Goal: Task Accomplishment & Management: Manage account settings

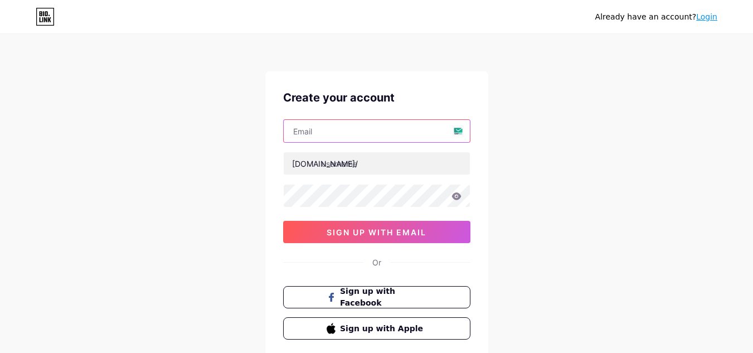
click at [369, 129] on input "text" at bounding box center [377, 131] width 186 height 22
type input "[EMAIL_ADDRESS][DOMAIN_NAME]"
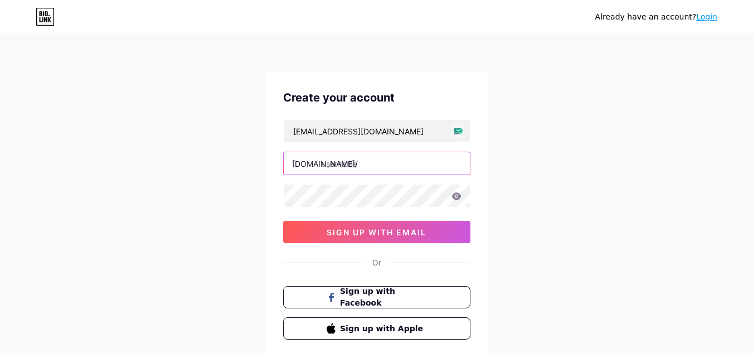
click at [369, 165] on input "text" at bounding box center [377, 163] width 186 height 22
type input "astrologykart"
click at [596, 188] on div "Already have an account? Login Create your account [EMAIL_ADDRESS][DOMAIN_NAME]…" at bounding box center [376, 213] width 753 height 426
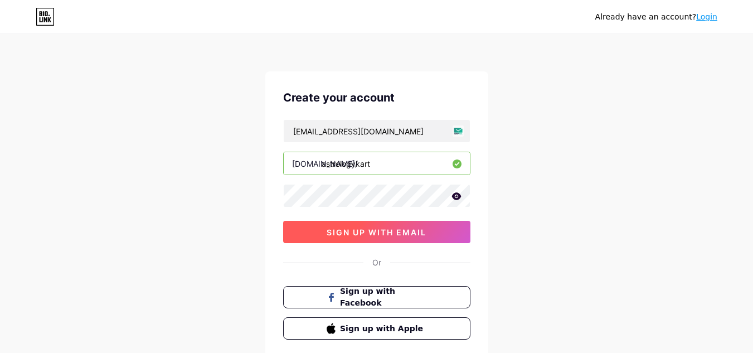
click at [387, 239] on button "sign up with email" at bounding box center [376, 232] width 187 height 22
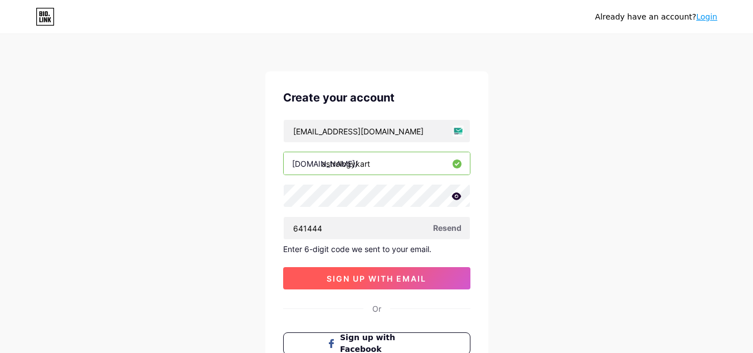
click at [382, 275] on span "sign up with email" at bounding box center [377, 278] width 100 height 9
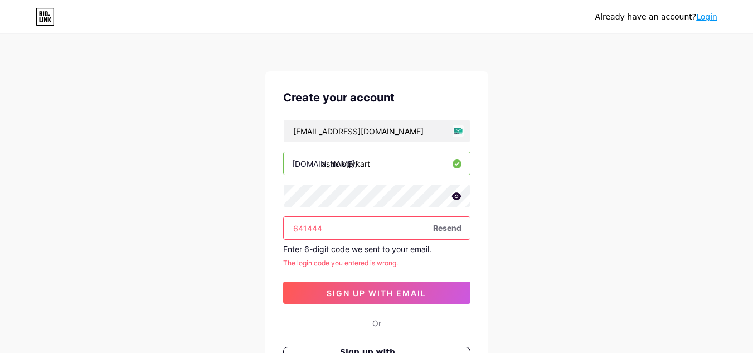
click at [303, 228] on input "641444" at bounding box center [377, 228] width 186 height 22
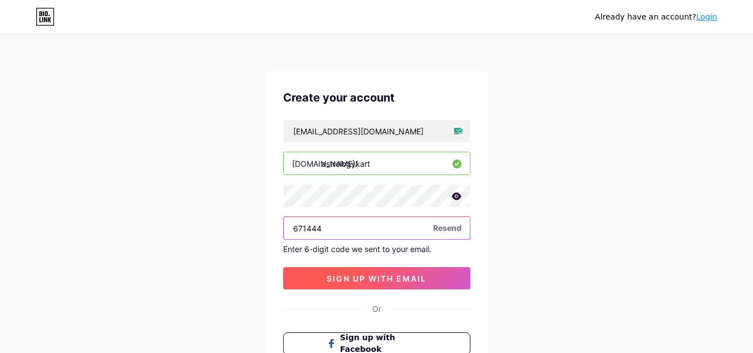
type input "671444"
click at [438, 287] on button "sign up with email" at bounding box center [376, 278] width 187 height 22
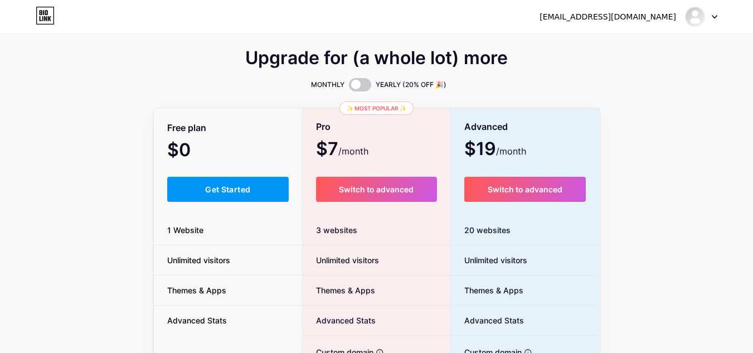
click at [237, 127] on div "Free plan" at bounding box center [228, 128] width 149 height 20
click at [236, 181] on button "Get Started" at bounding box center [228, 189] width 122 height 25
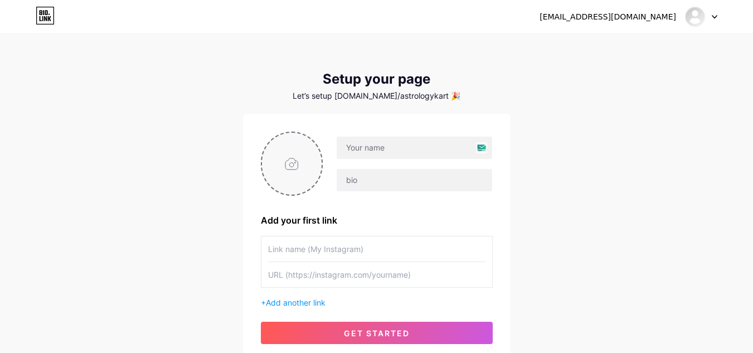
click at [300, 165] on input "file" at bounding box center [292, 164] width 60 height 62
type input "C:\fakepath\Astrologykart logo.jpg"
click at [379, 147] on input "text" at bounding box center [414, 148] width 155 height 22
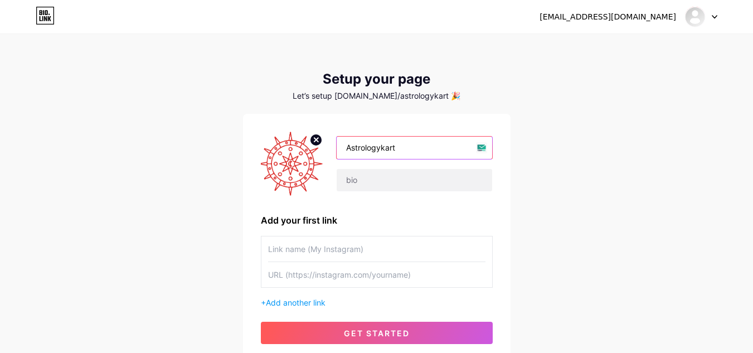
type input "Astrologykart"
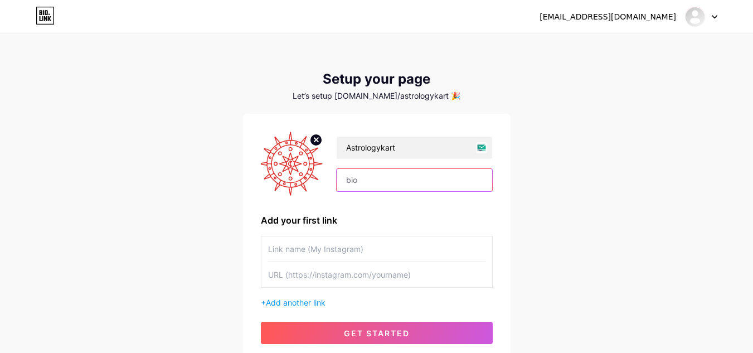
scroll to position [56, 0]
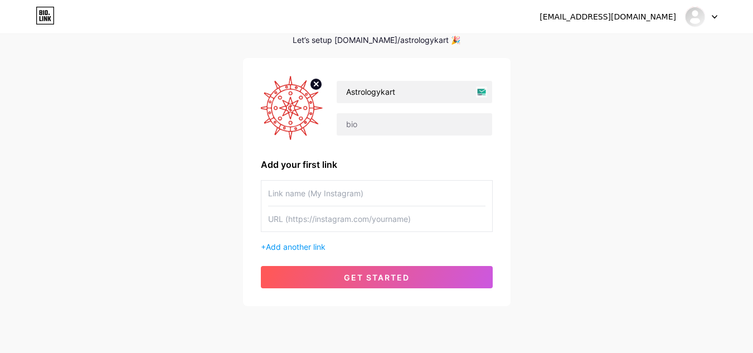
click at [435, 212] on input "text" at bounding box center [376, 218] width 217 height 25
click at [413, 192] on input "text" at bounding box center [376, 193] width 217 height 25
type input "C"
type input "w"
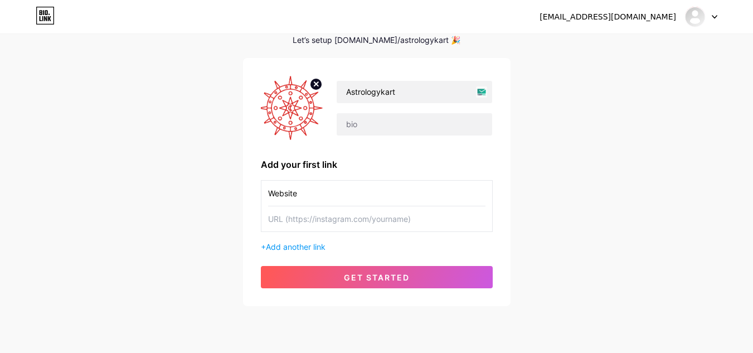
type input "Website"
paste input "[URL][DOMAIN_NAME]"
type input "[URL][DOMAIN_NAME]"
drag, startPoint x: 579, startPoint y: 195, endPoint x: 542, endPoint y: 199, distance: 36.4
click at [571, 195] on div "[EMAIL_ADDRESS][DOMAIN_NAME] Dashboard Logout Setup your page Let’s setup [DOMA…" at bounding box center [376, 142] width 753 height 397
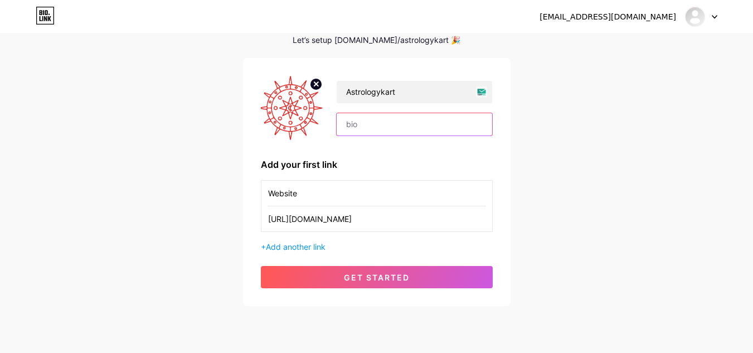
click at [369, 127] on input "text" at bounding box center [414, 124] width 155 height 22
paste input "Chat with astrologer in [GEOGRAPHIC_DATA] and get the best astrology advices an…"
type input "Chat with astrologer in [GEOGRAPHIC_DATA] and get the best astrology advices an…"
click at [544, 148] on div "[EMAIL_ADDRESS][DOMAIN_NAME] Dashboard Logout Setup your page Let’s setup [DOMA…" at bounding box center [376, 142] width 753 height 397
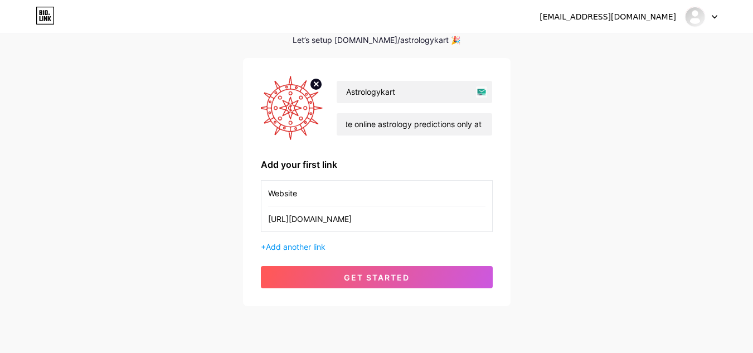
scroll to position [0, 0]
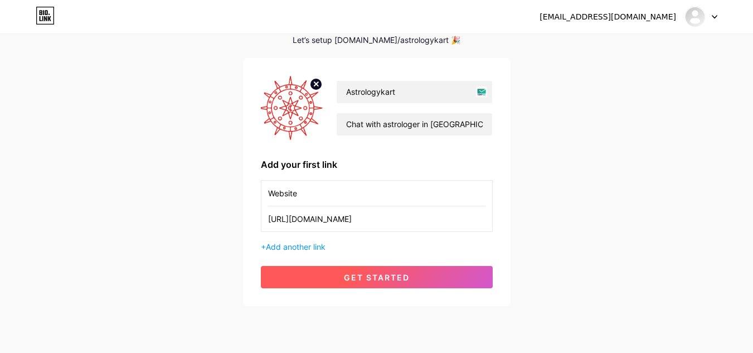
click at [384, 279] on span "get started" at bounding box center [377, 277] width 66 height 9
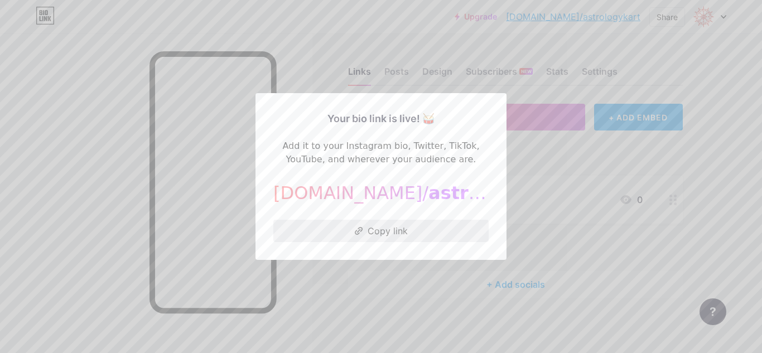
click at [387, 234] on button "Copy link" at bounding box center [380, 231] width 215 height 22
click at [563, 175] on div at bounding box center [381, 176] width 762 height 353
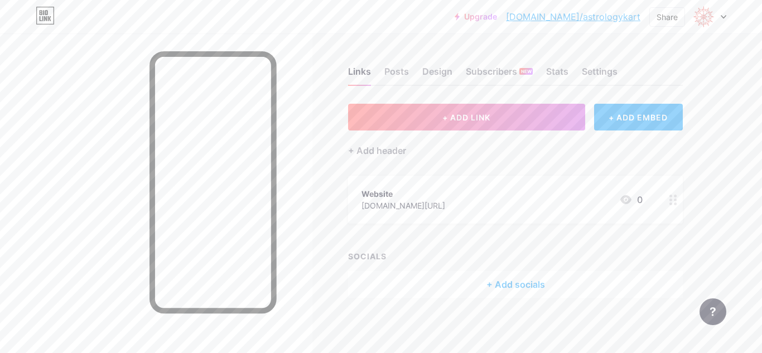
click at [416, 198] on div "Website" at bounding box center [403, 194] width 84 height 12
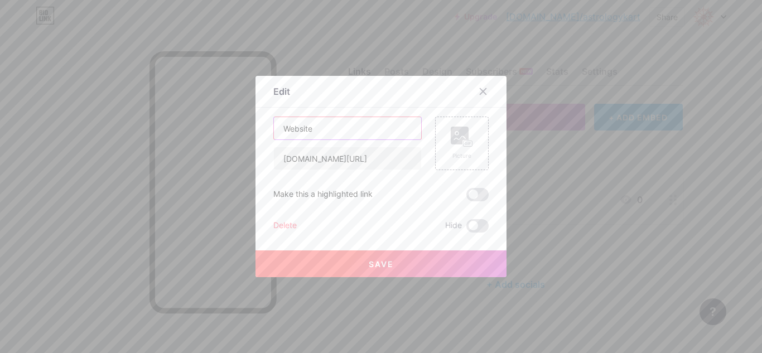
click at [325, 131] on input "Website" at bounding box center [347, 128] width 147 height 22
type input "Chat with astrologer"
click at [369, 160] on input "[DOMAIN_NAME][URL]" at bounding box center [347, 158] width 147 height 22
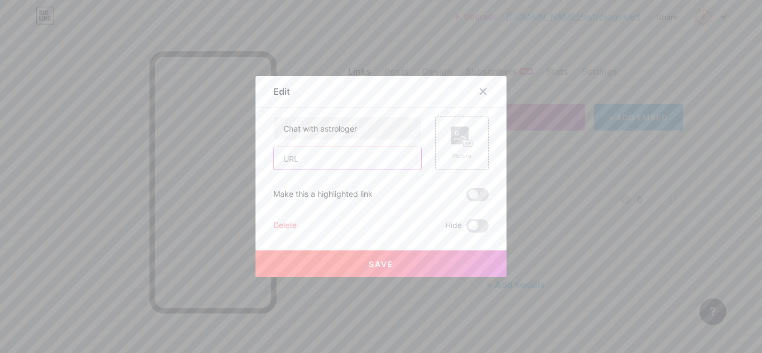
paste input "[URL][DOMAIN_NAME]"
type input "[URL][DOMAIN_NAME]"
click at [403, 111] on div "Content YouTube Play YouTube video without leaving your page. ADD Vimeo Play Vi…" at bounding box center [380, 170] width 215 height 125
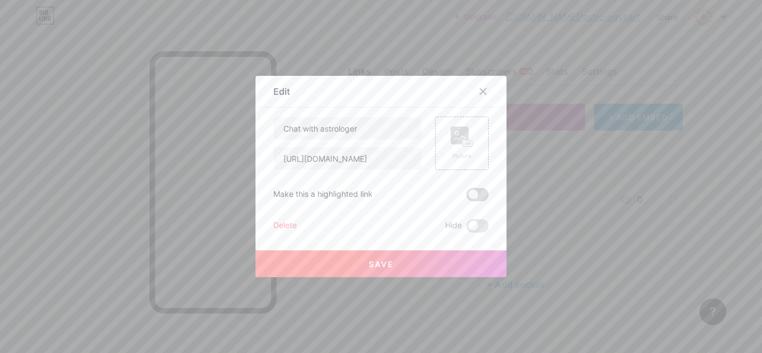
click at [475, 195] on span at bounding box center [477, 194] width 22 height 13
click at [466, 197] on input "checkbox" at bounding box center [466, 197] width 0 height 0
click at [379, 264] on span "Save" at bounding box center [381, 263] width 25 height 9
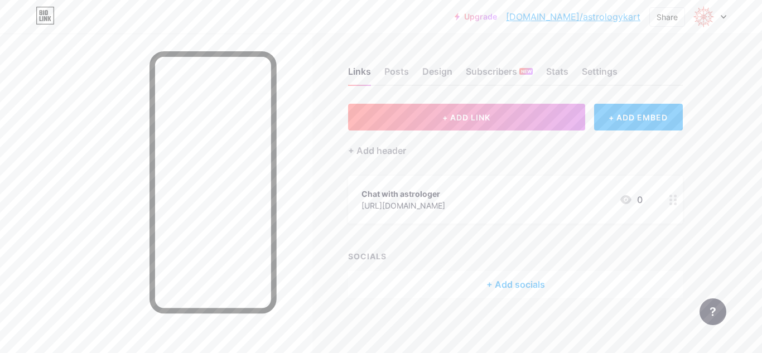
click at [511, 278] on div "+ Add socials" at bounding box center [515, 284] width 334 height 27
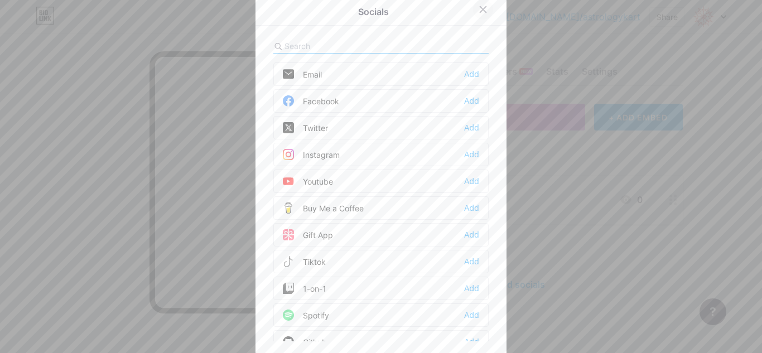
click at [482, 6] on icon at bounding box center [482, 9] width 9 height 9
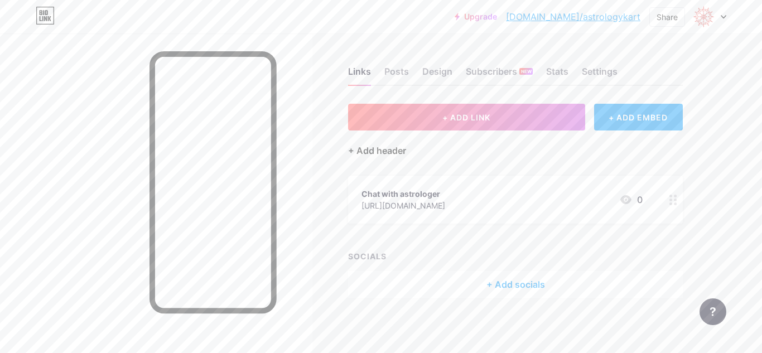
click at [372, 151] on div "+ Add header" at bounding box center [377, 150] width 58 height 13
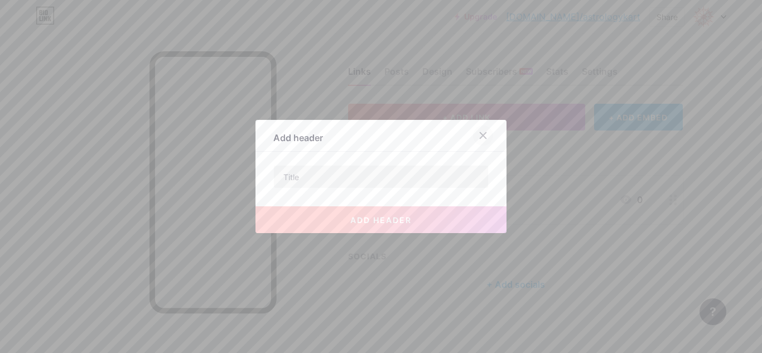
click at [479, 134] on icon at bounding box center [482, 135] width 9 height 9
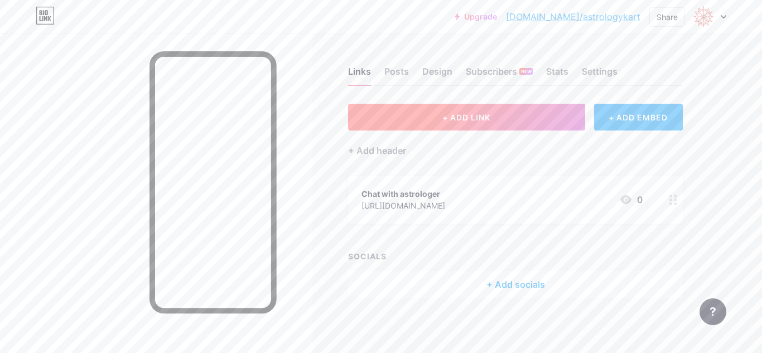
click at [443, 116] on span "+ ADD LINK" at bounding box center [466, 117] width 48 height 9
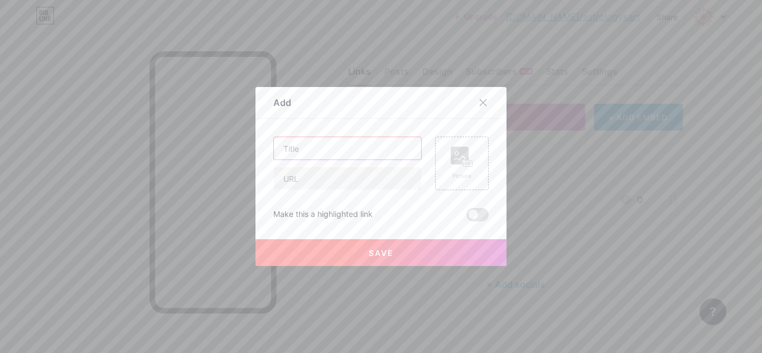
click at [340, 149] on input "text" at bounding box center [347, 148] width 147 height 22
click at [317, 174] on input "text" at bounding box center [347, 178] width 147 height 22
paste input "[URL][DOMAIN_NAME]"
type input "[URL][DOMAIN_NAME]"
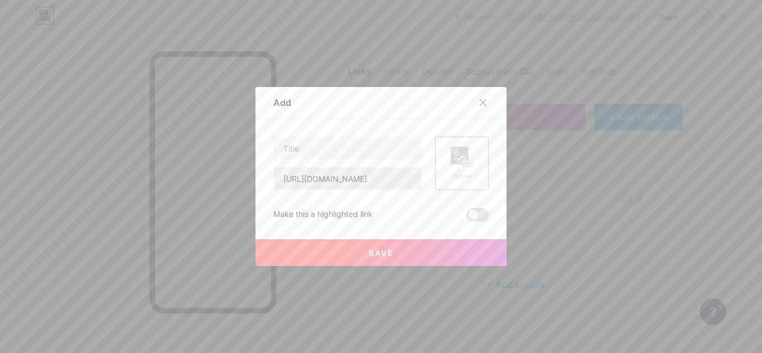
scroll to position [0, 0]
click at [301, 164] on div "[URL][DOMAIN_NAME]" at bounding box center [347, 164] width 148 height 54
click at [309, 153] on input "text" at bounding box center [347, 148] width 147 height 22
paste input "Angel Number 808 Meaning: Spiritual Growth, Love, Money, and More"
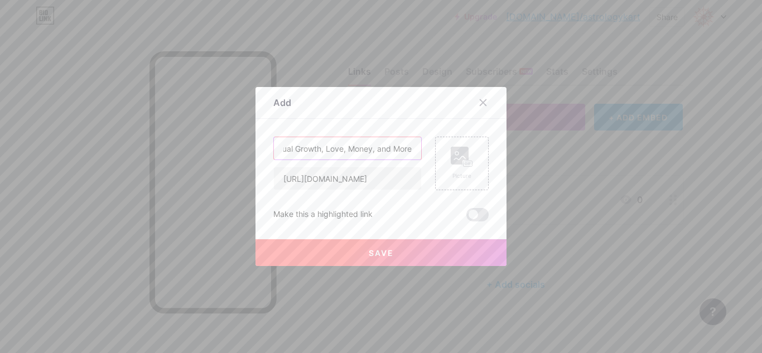
type input "Angel Number 808 Meaning: Spiritual Growth, Love, Money, and More"
click at [340, 122] on div "Content YouTube Play YouTube video without leaving your page. ADD Vimeo Play Vi…" at bounding box center [380, 170] width 215 height 103
click at [462, 157] on rect at bounding box center [459, 156] width 18 height 18
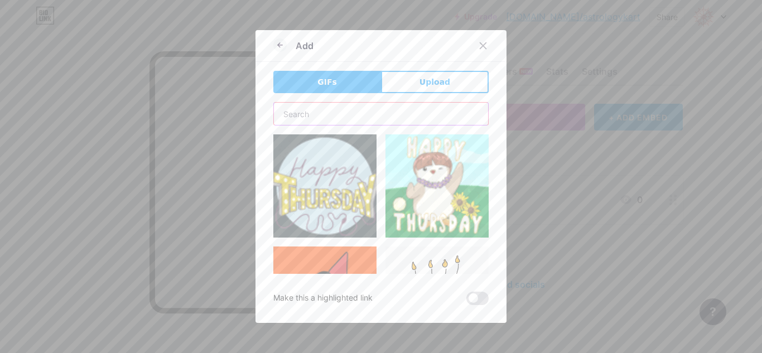
click at [389, 109] on input "text" at bounding box center [381, 114] width 214 height 22
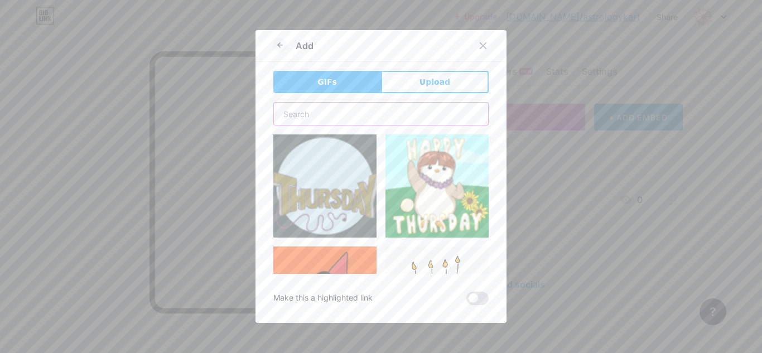
click at [347, 124] on input "text" at bounding box center [381, 114] width 214 height 22
click at [348, 124] on input "text" at bounding box center [381, 114] width 214 height 22
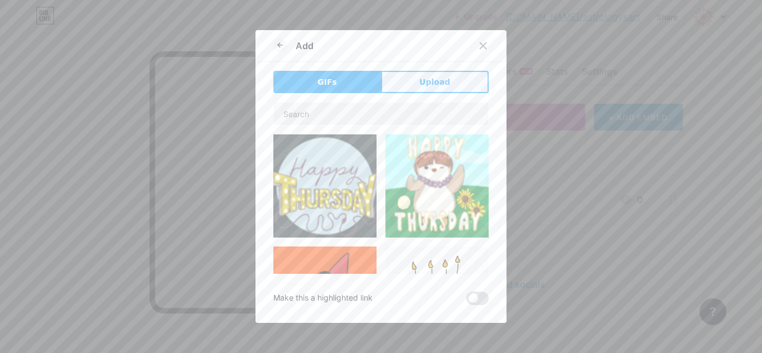
click at [430, 86] on span "Upload" at bounding box center [434, 82] width 31 height 12
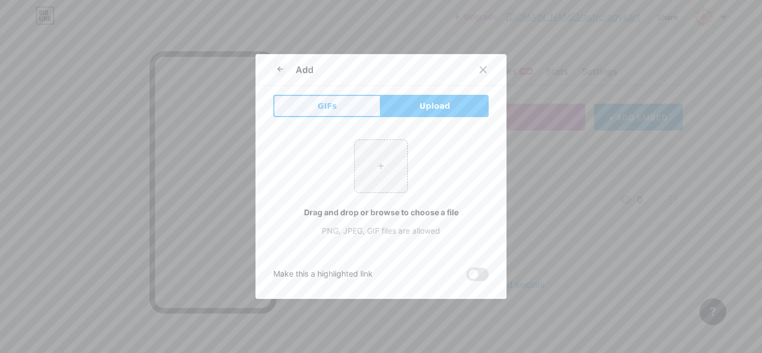
click at [333, 102] on button "GIFs" at bounding box center [327, 106] width 108 height 22
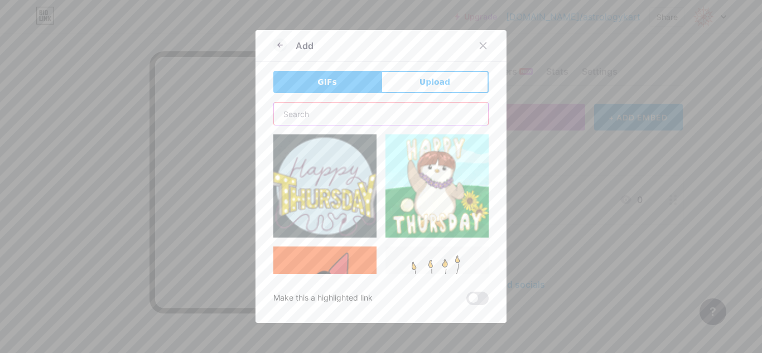
click at [369, 117] on input "text" at bounding box center [381, 114] width 214 height 22
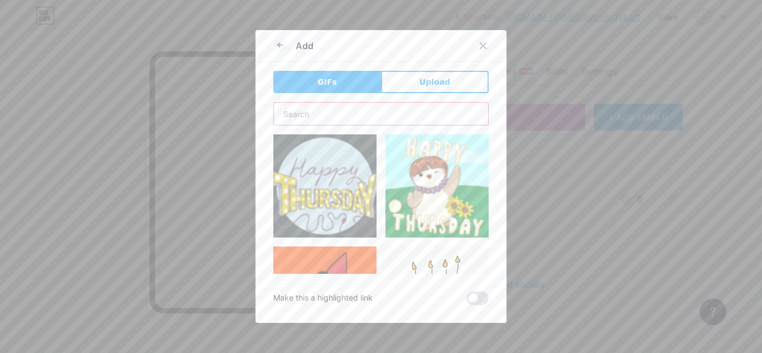
paste input "f"
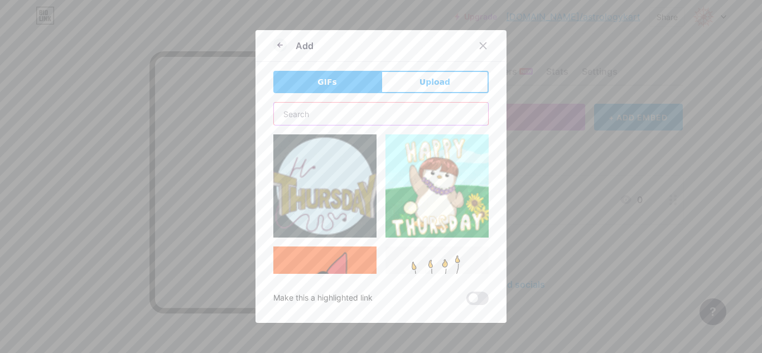
type input "f"
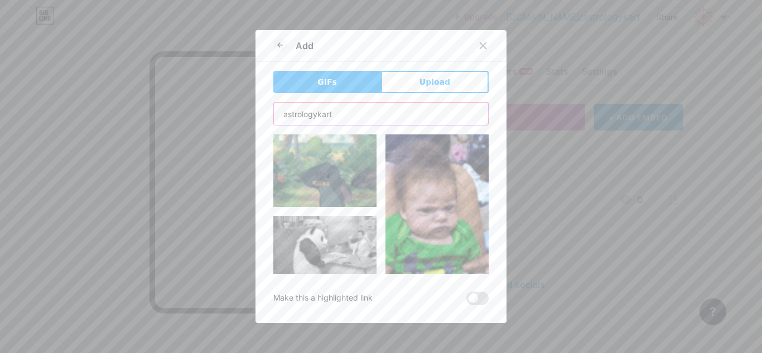
type input "astrologykart"
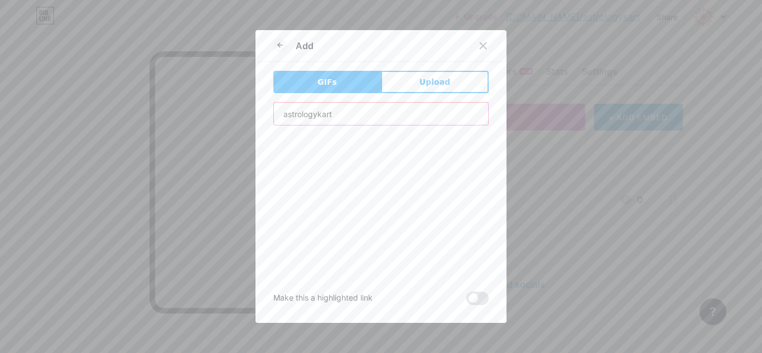
click at [347, 115] on input "astrologykart" at bounding box center [381, 114] width 214 height 22
click at [345, 115] on input "astrologykart" at bounding box center [381, 114] width 214 height 22
click at [279, 46] on icon at bounding box center [279, 44] width 13 height 13
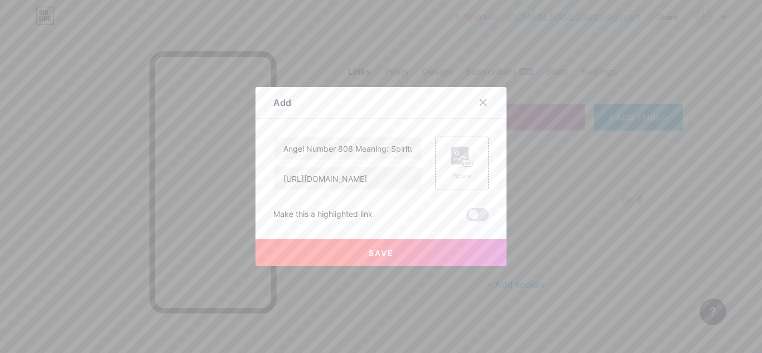
click at [400, 255] on button "Save" at bounding box center [380, 252] width 251 height 27
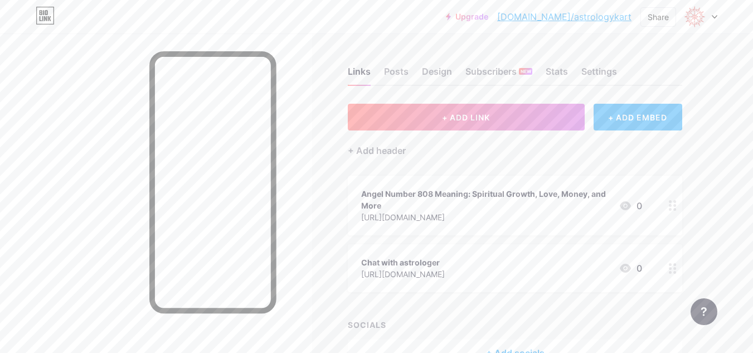
click at [648, 116] on div "+ ADD EMBED" at bounding box center [638, 117] width 89 height 27
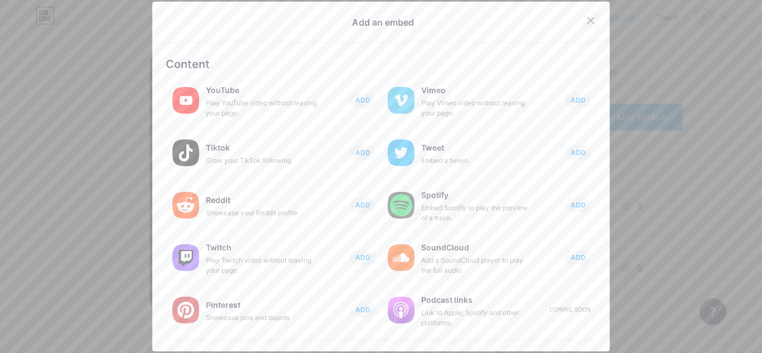
click at [586, 19] on icon at bounding box center [590, 20] width 9 height 9
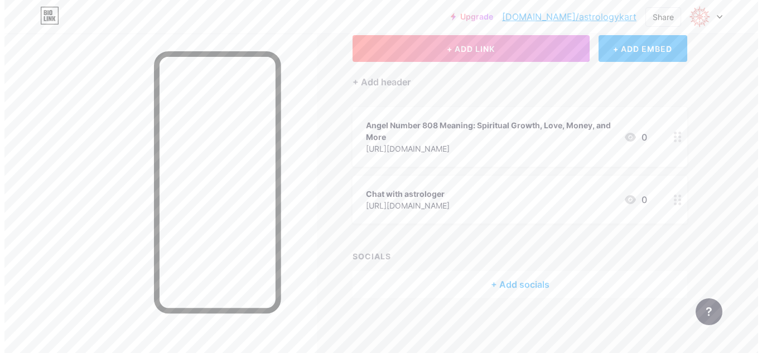
scroll to position [13, 0]
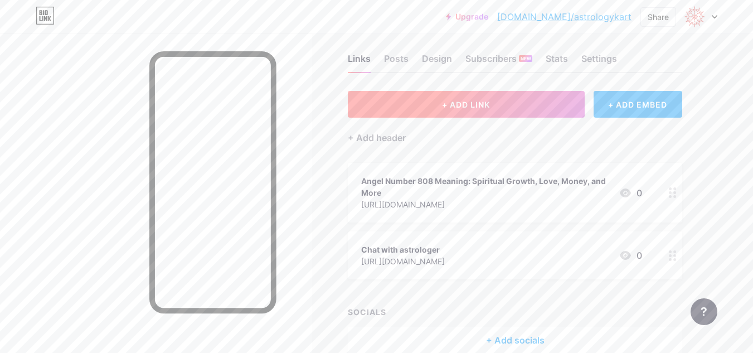
click at [471, 106] on span "+ ADD LINK" at bounding box center [466, 104] width 48 height 9
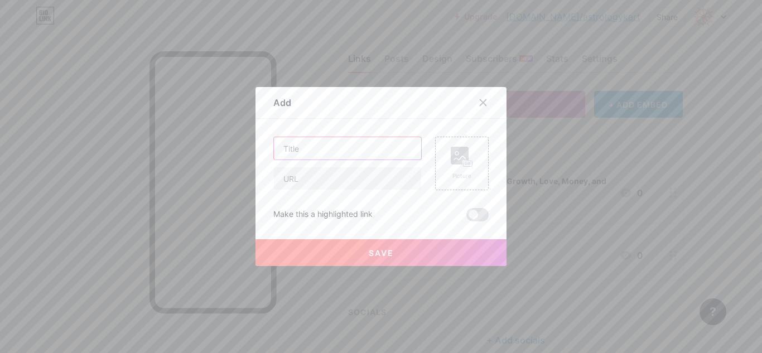
click at [320, 150] on input "text" at bounding box center [347, 148] width 147 height 22
click at [319, 176] on input "text" at bounding box center [347, 178] width 147 height 22
paste input "[URL][DOMAIN_NAME][PERSON_NAME]"
type input "[URL][DOMAIN_NAME][PERSON_NAME]"
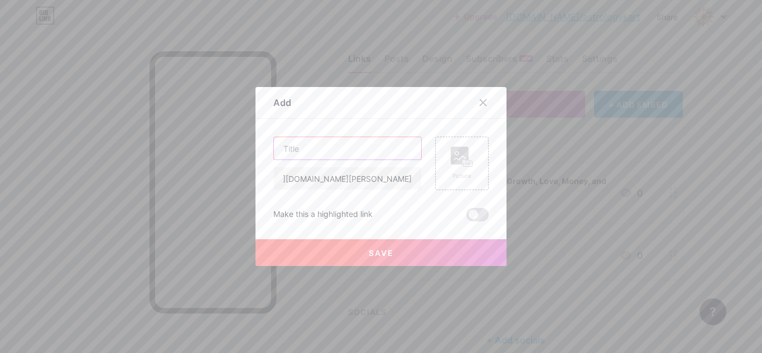
click at [333, 156] on input "text" at bounding box center [347, 148] width 147 height 22
paste input "Sawan 2025: Dates, Somwar Vrat, Rituals, Puja [PERSON_NAME] & More"
type input "Sawan 2025: Dates, Somwar Vrat, Rituals, Puja [PERSON_NAME] & More"
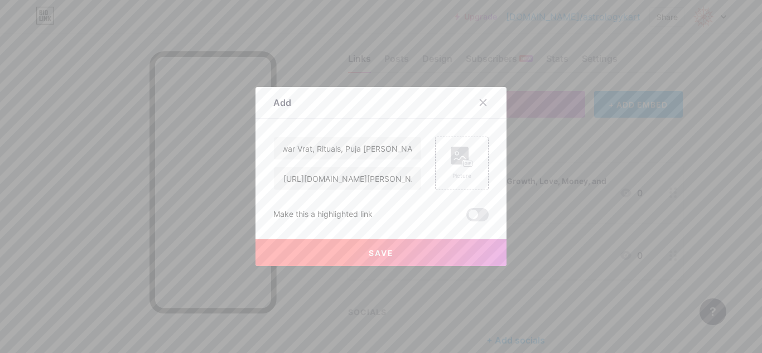
click at [373, 250] on span "Save" at bounding box center [381, 252] width 25 height 9
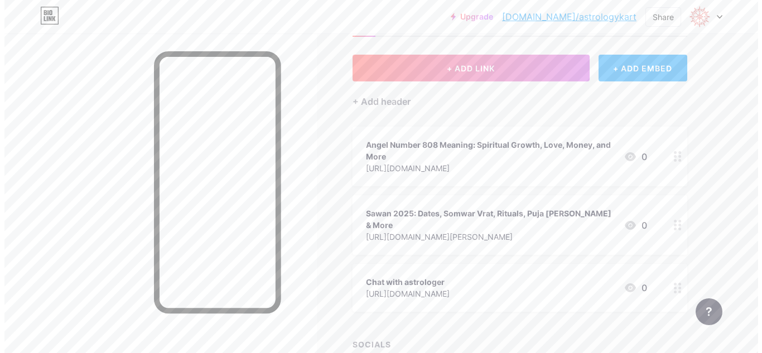
scroll to position [69, 0]
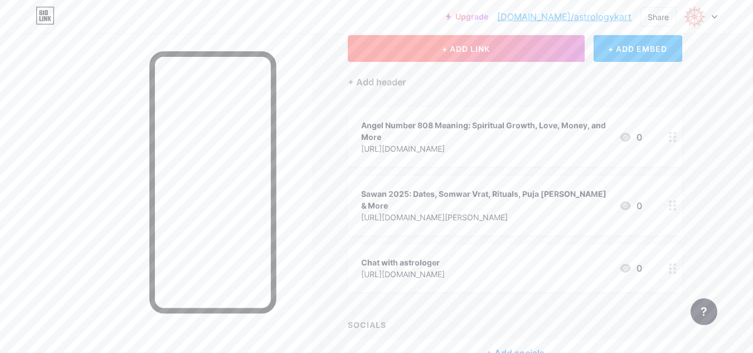
click at [437, 51] on button "+ ADD LINK" at bounding box center [466, 48] width 237 height 27
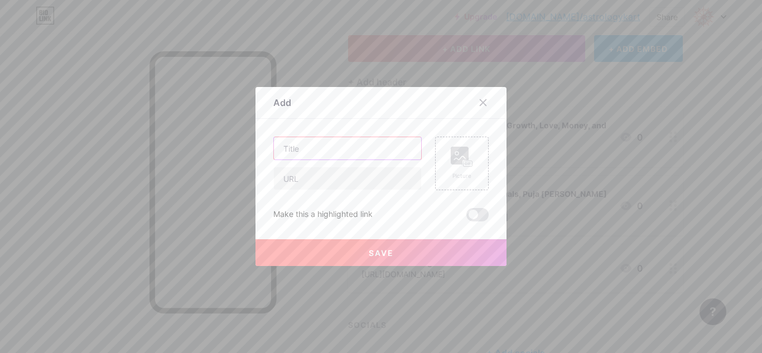
click at [298, 145] on input "text" at bounding box center [347, 148] width 147 height 22
paste input "[URL][DOMAIN_NAME]"
type input "[URL][DOMAIN_NAME]"
click at [325, 184] on input "text" at bounding box center [347, 178] width 147 height 22
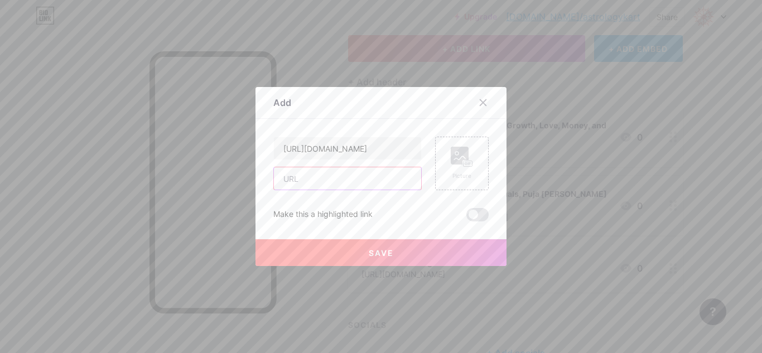
scroll to position [0, 0]
paste input "5 Powerful Gemstones to Attract Luck, Money, and Success"
type input "5 Powerful Gemstones to Attract Luck, Money, and Success"
click at [375, 250] on span "Save" at bounding box center [381, 252] width 25 height 9
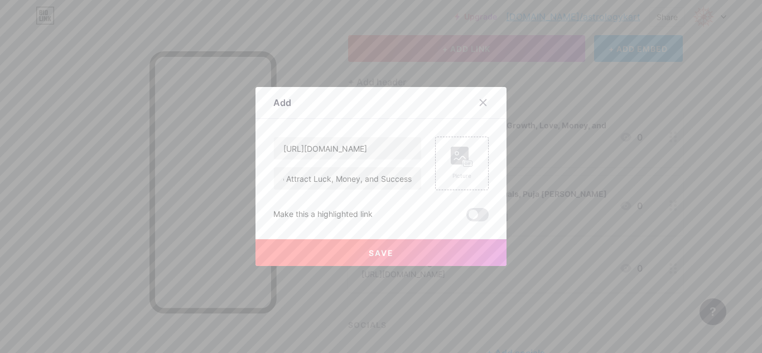
scroll to position [0, 0]
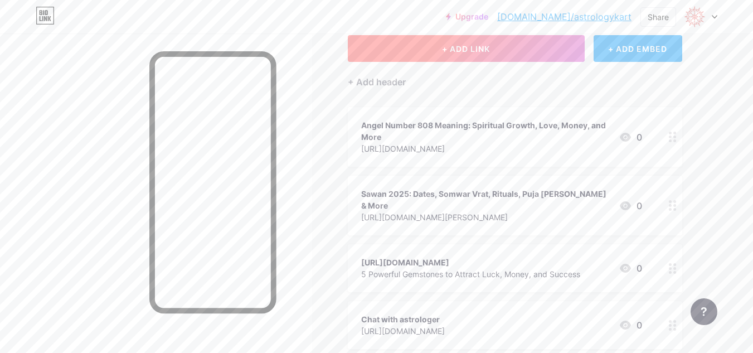
click at [425, 52] on button "+ ADD LINK" at bounding box center [466, 48] width 237 height 27
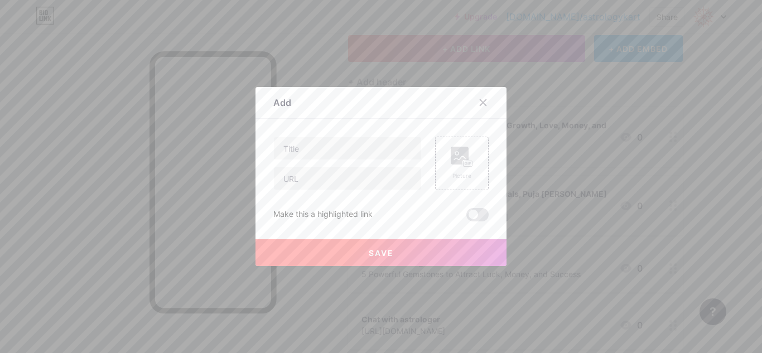
click at [341, 161] on div at bounding box center [347, 164] width 148 height 54
click at [343, 156] on input "text" at bounding box center [347, 148] width 147 height 22
paste input "How to Activate Raj Yoga in Your Kundli for Wealth, Fame, and Success"
type input "How to Activate Raj Yoga in Your Kundli for Wealth, Fame, and Success"
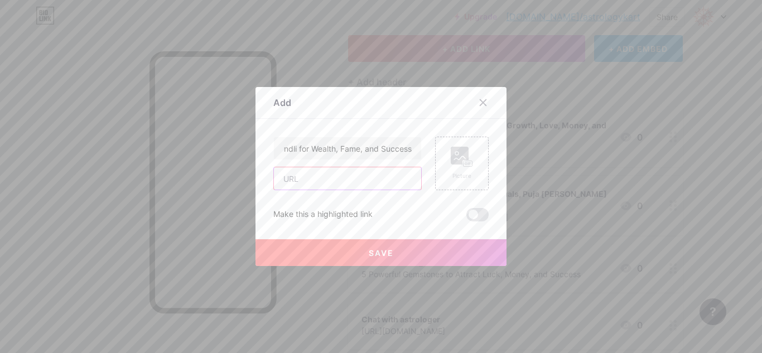
click at [329, 173] on input "text" at bounding box center [347, 178] width 147 height 22
paste input "[URL][DOMAIN_NAME]"
type input "[URL][DOMAIN_NAME]"
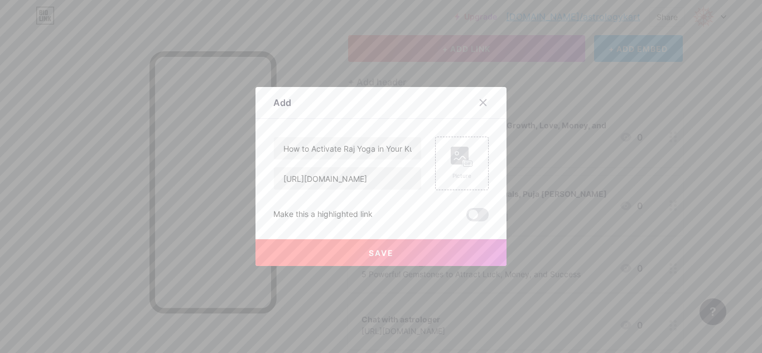
click at [379, 255] on span "Save" at bounding box center [381, 252] width 25 height 9
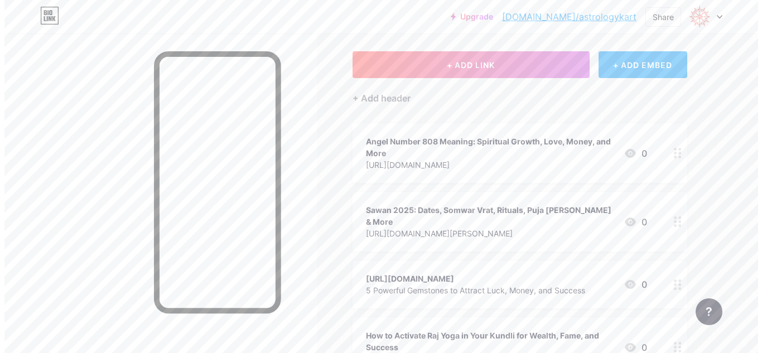
scroll to position [40, 0]
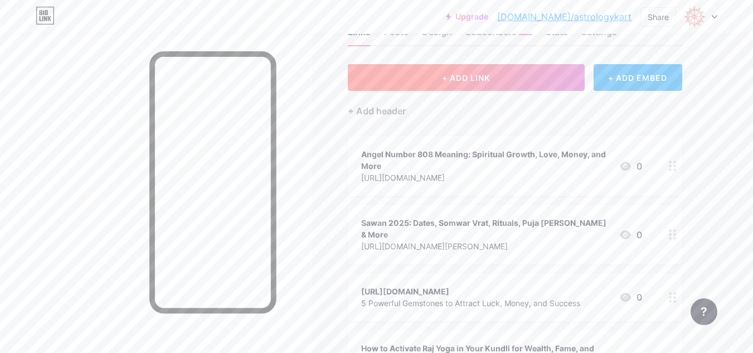
click at [447, 73] on span "+ ADD LINK" at bounding box center [466, 77] width 48 height 9
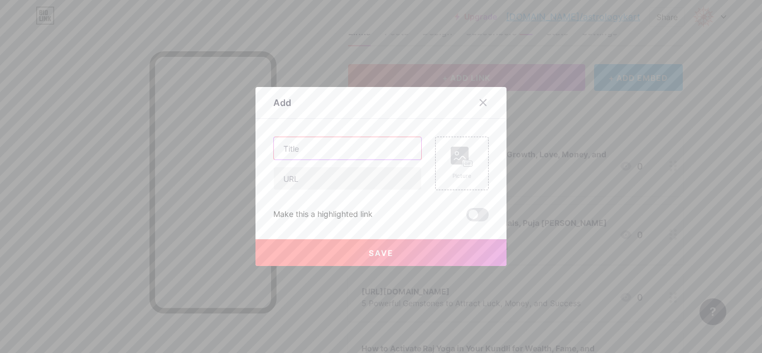
click at [320, 144] on input "text" at bounding box center [347, 148] width 147 height 22
paste input "Why You Overthink: The Moon-Mercury Conjunction"
type input "Why You Overthink: The Moon-Mercury Conjunction"
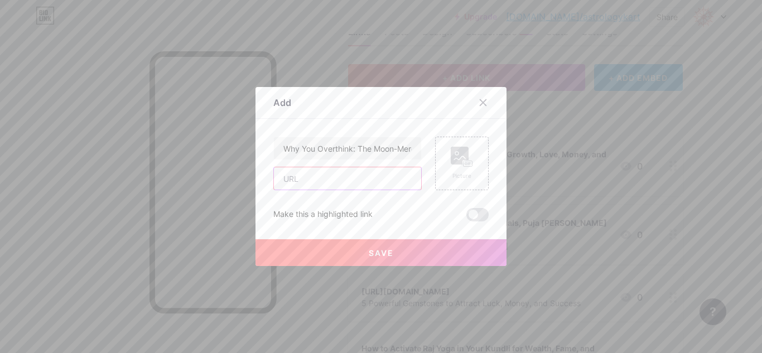
click at [328, 187] on input "text" at bounding box center [347, 178] width 147 height 22
paste input "[URL][DOMAIN_NAME]"
type input "[URL][DOMAIN_NAME]"
click at [396, 250] on button "Save" at bounding box center [380, 252] width 251 height 27
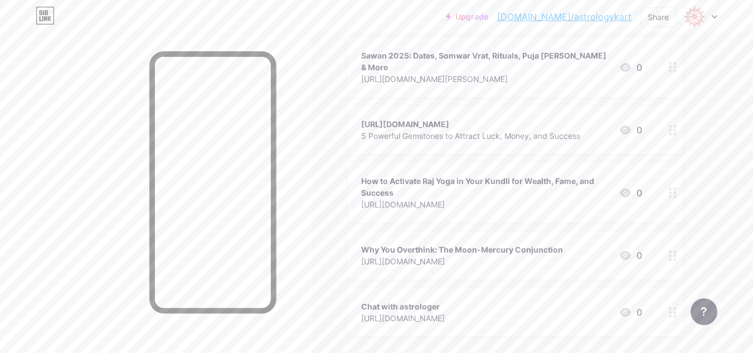
scroll to position [263, 0]
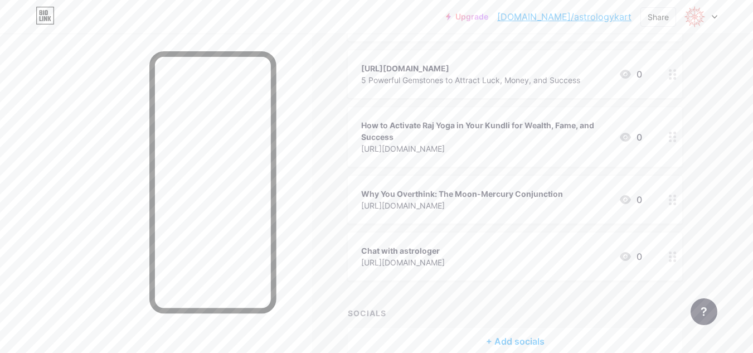
click at [626, 254] on icon at bounding box center [625, 256] width 13 height 13
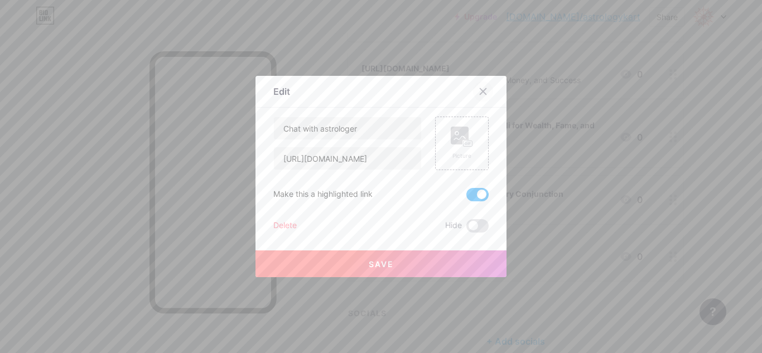
click at [484, 91] on div at bounding box center [483, 91] width 20 height 20
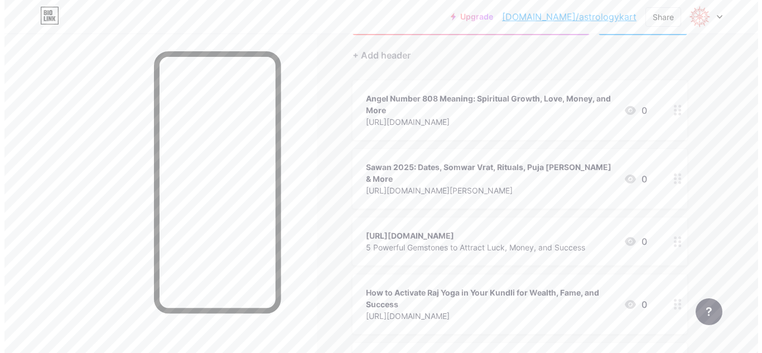
scroll to position [0, 0]
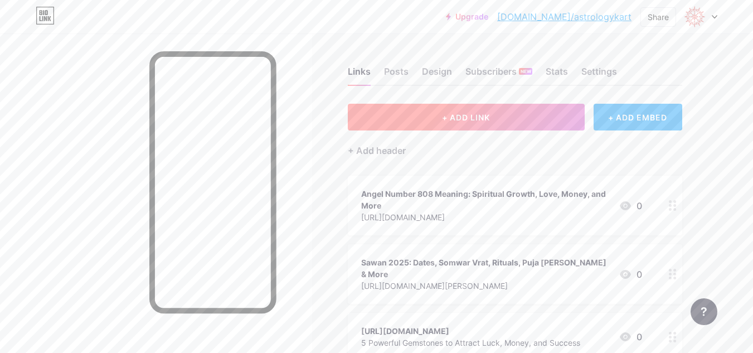
click at [441, 124] on button "+ ADD LINK" at bounding box center [466, 117] width 237 height 27
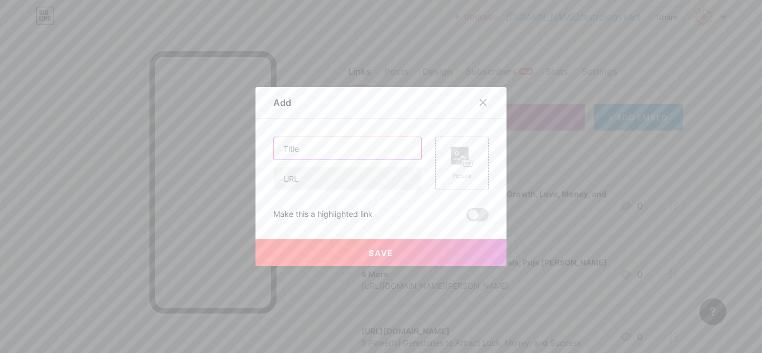
click at [308, 143] on input "text" at bounding box center [347, 148] width 147 height 22
paste input "Vastu Shastra Tips to Remove Negative Energy from Your Home"
type input "Vastu Shastra Tips to Remove Negative Energy from Your Home"
click at [314, 170] on input "text" at bounding box center [347, 178] width 147 height 22
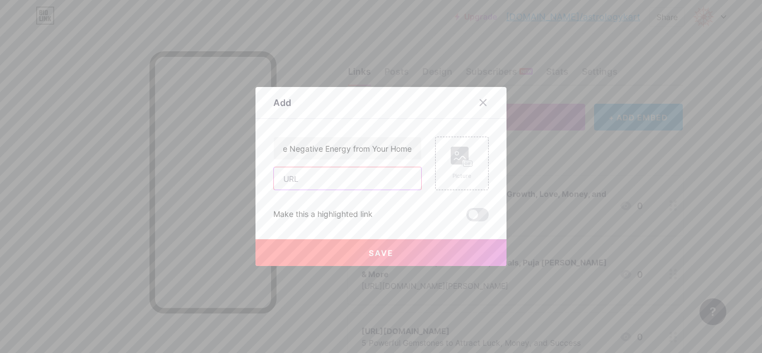
scroll to position [0, 0]
paste input "[URL][DOMAIN_NAME]"
type input "[URL][DOMAIN_NAME]"
click at [382, 253] on span "Save" at bounding box center [381, 252] width 25 height 9
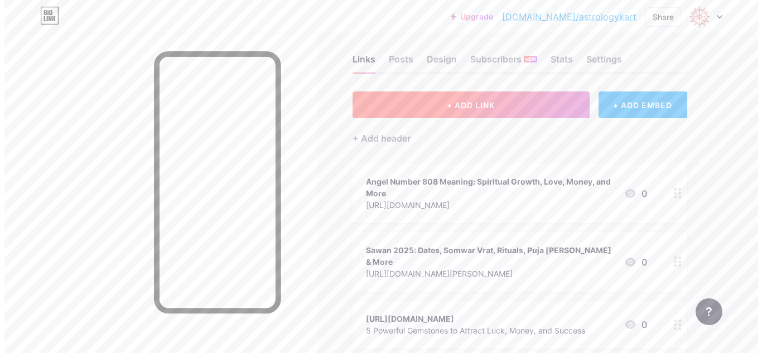
scroll to position [0, 0]
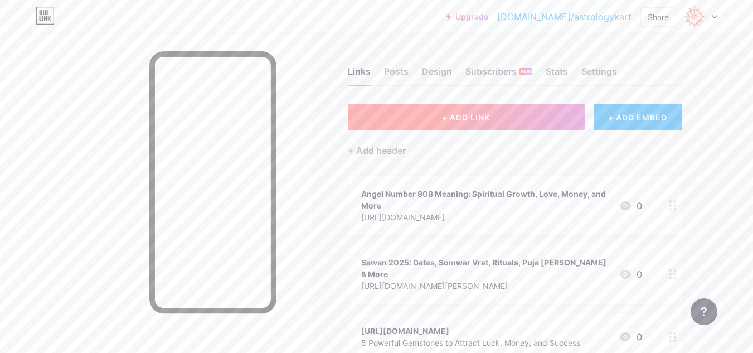
click at [426, 118] on button "+ ADD LINK" at bounding box center [466, 117] width 237 height 27
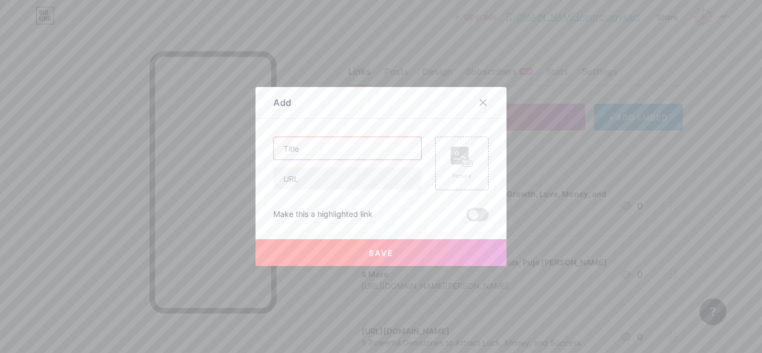
click at [321, 147] on input "text" at bounding box center [347, 148] width 147 height 22
paste input "How to Attract Your Crush Using Their Zodiac Sign"
type input "How to Attract Your Crush Using Their Zodiac Sign"
click at [322, 182] on input "text" at bounding box center [347, 178] width 147 height 22
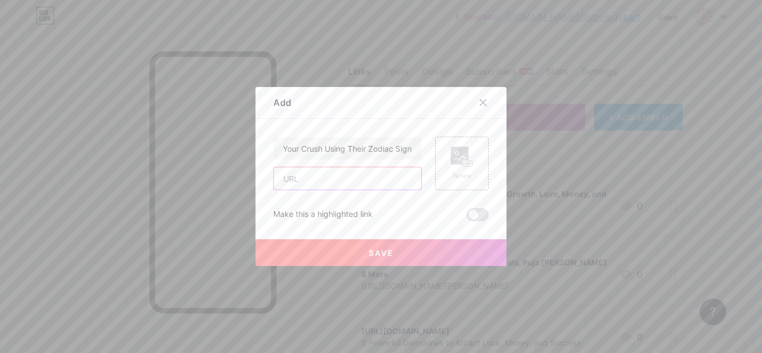
scroll to position [0, 0]
paste input "[URL][DOMAIN_NAME]"
type input "[URL][DOMAIN_NAME]"
click at [399, 251] on button "Save" at bounding box center [380, 252] width 251 height 27
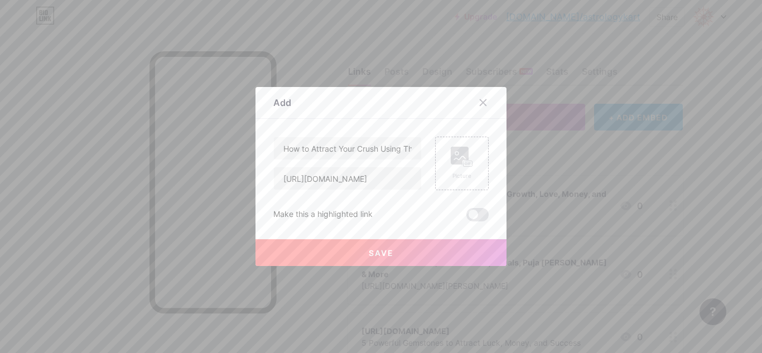
scroll to position [0, 0]
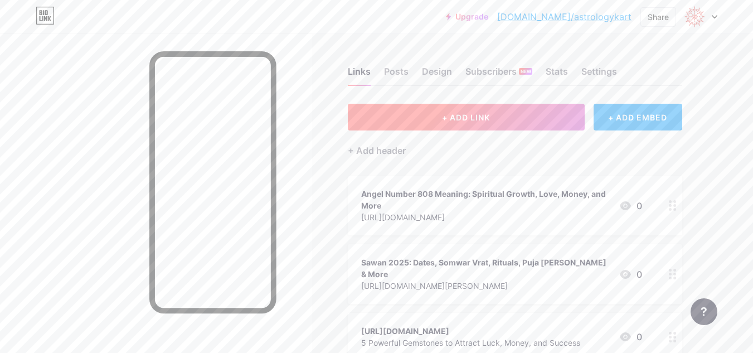
click at [486, 107] on button "+ ADD LINK" at bounding box center [466, 117] width 237 height 27
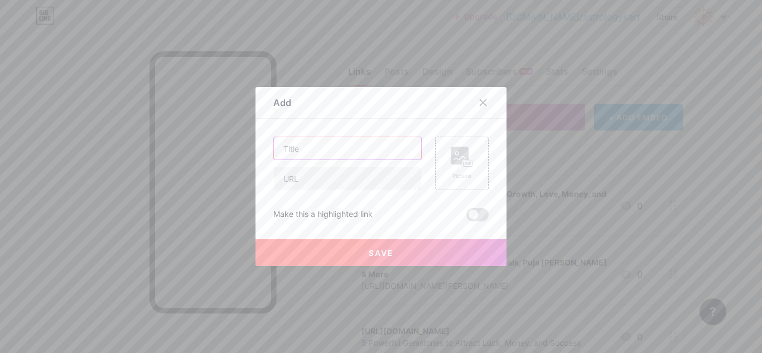
click at [307, 145] on input "text" at bounding box center [347, 148] width 147 height 22
paste input "Which Colour to Wear [DATE] Based on Astrology of [DATE]?"
type input "Which Colour to Wear [DATE] Based on Astrology of [DATE]?"
click at [322, 181] on input "text" at bounding box center [347, 178] width 147 height 22
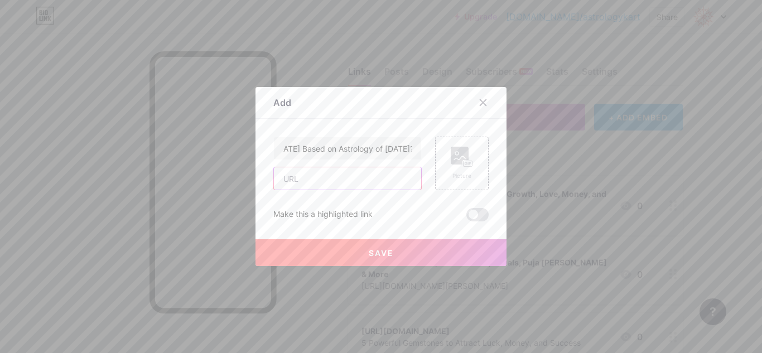
scroll to position [0, 0]
paste input "[URL][DOMAIN_NAME][DATE][DATE]"
type input "[URL][DOMAIN_NAME][DATE][DATE]"
click at [370, 241] on button "Save" at bounding box center [380, 252] width 251 height 27
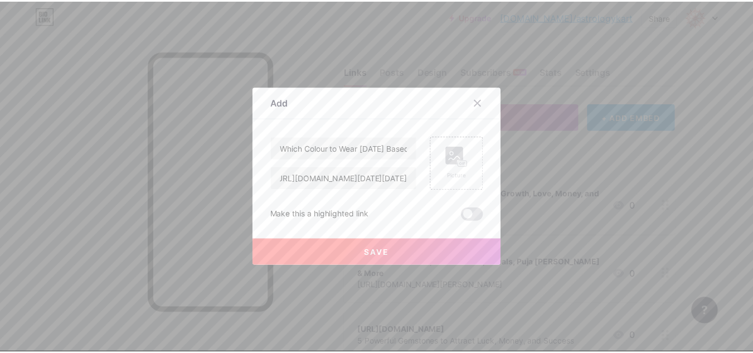
scroll to position [0, 0]
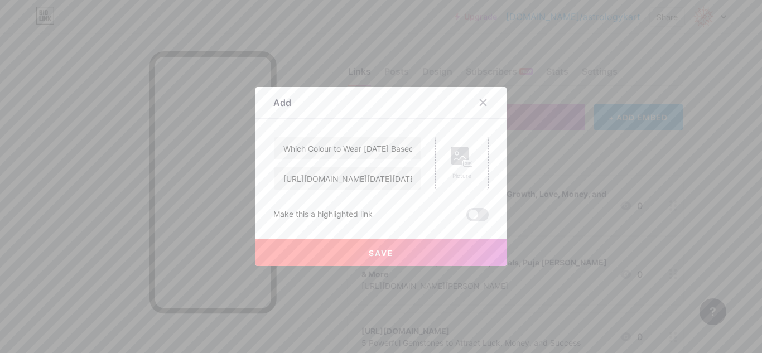
click at [371, 254] on span "Save" at bounding box center [381, 252] width 25 height 9
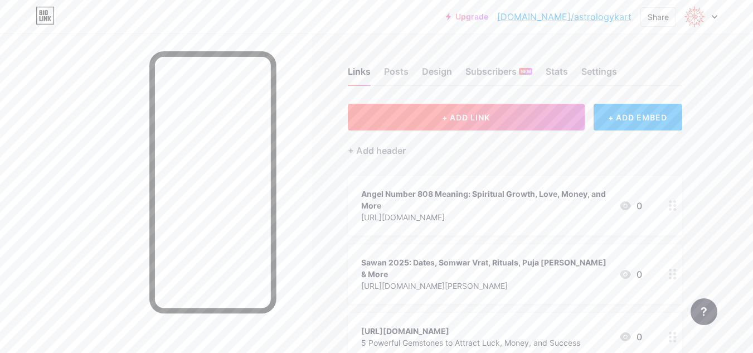
click at [484, 118] on span "+ ADD LINK" at bounding box center [466, 117] width 48 height 9
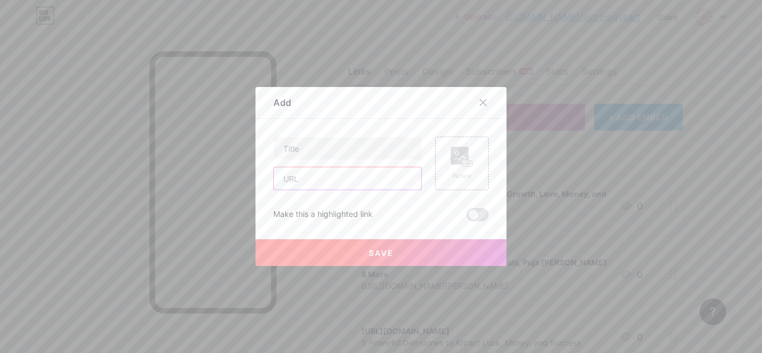
click at [360, 178] on input "text" at bounding box center [347, 178] width 147 height 22
paste input "[URL][DOMAIN_NAME]"
type input "[URL][DOMAIN_NAME]"
click at [302, 138] on input "text" at bounding box center [347, 148] width 147 height 22
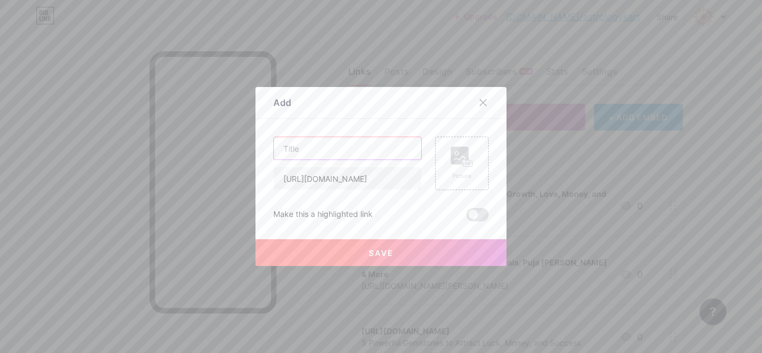
scroll to position [0, 0]
paste input "Top 6 Vastu Tips for Mental Peace and Good Health"
type input "Top 6 Vastu Tips for Mental Peace and Good Health"
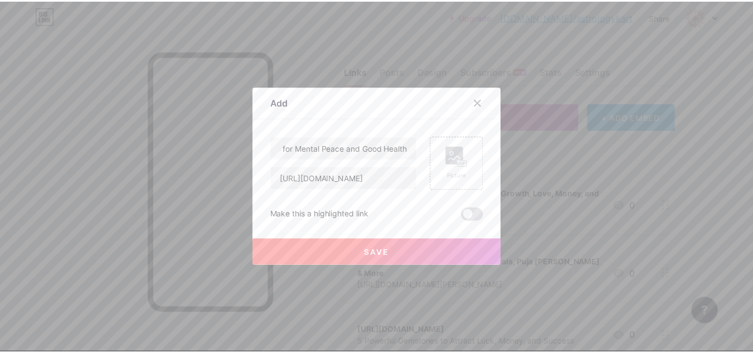
scroll to position [0, 0]
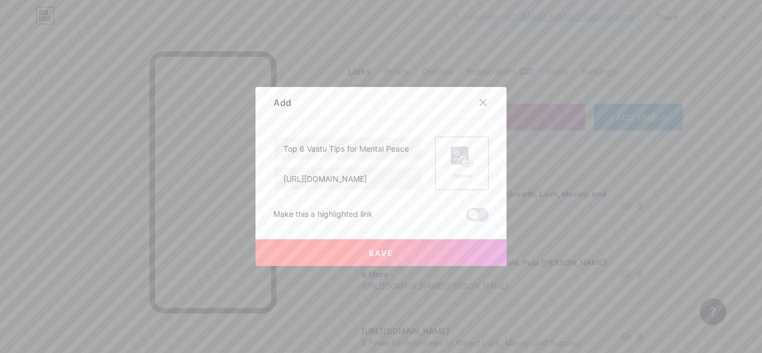
click at [430, 258] on button "Save" at bounding box center [380, 252] width 251 height 27
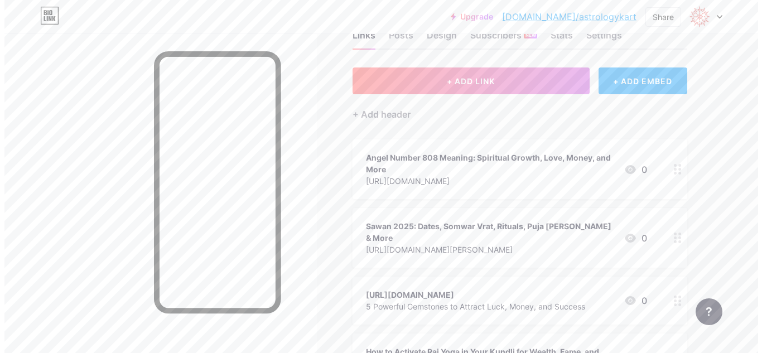
scroll to position [56, 0]
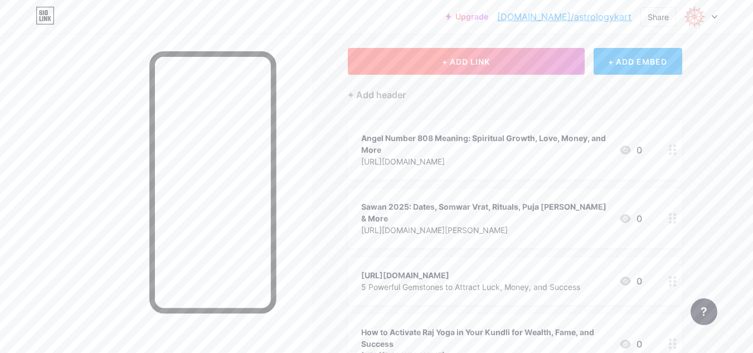
click at [413, 62] on button "+ ADD LINK" at bounding box center [466, 61] width 237 height 27
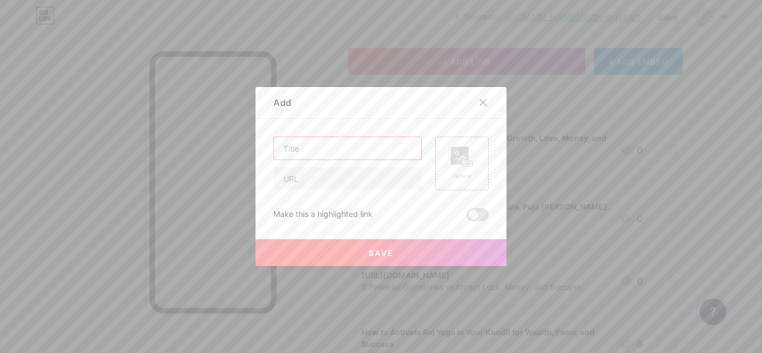
click at [334, 144] on input "text" at bounding box center [347, 148] width 147 height 22
paste input "Kundali Matching | Free Kundali Matchmaking for Marriage"
type input "Kundali Matching | Free Kundali Matchmaking for Marriage"
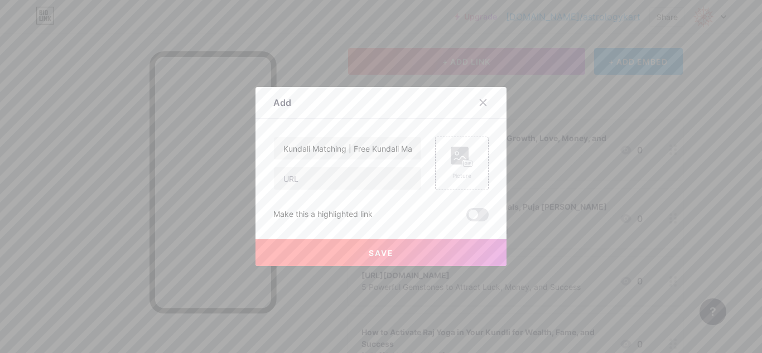
click at [327, 191] on div "Kundali Matching | Free Kundali Matchmaking for Marriage Picture Make this a hi…" at bounding box center [380, 179] width 215 height 85
click at [336, 185] on input "text" at bounding box center [347, 178] width 147 height 22
paste input "[URL][DOMAIN_NAME]"
type input "[URL][DOMAIN_NAME]"
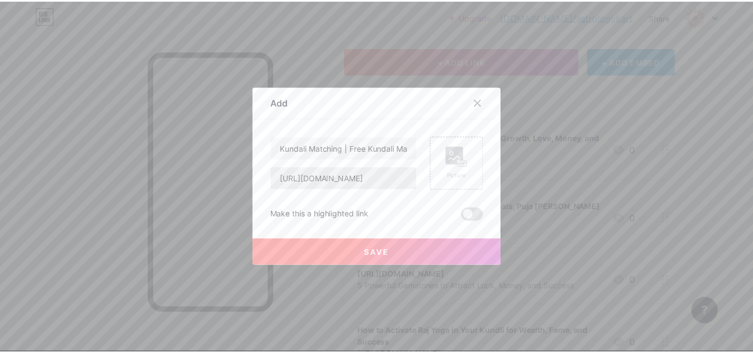
scroll to position [0, 0]
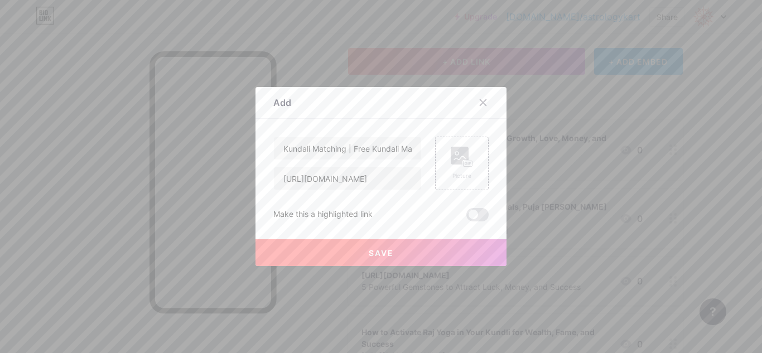
click at [401, 246] on button "Save" at bounding box center [380, 252] width 251 height 27
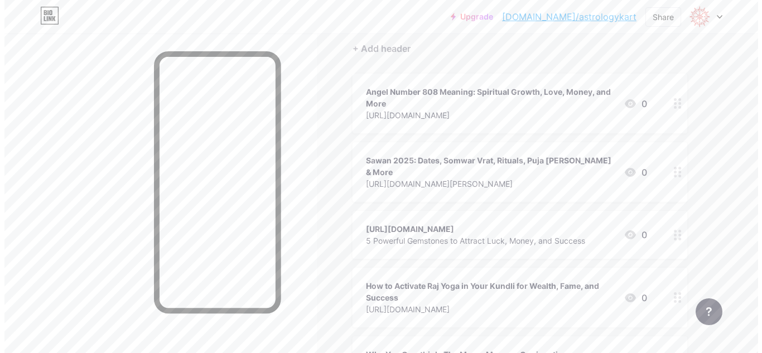
scroll to position [46, 0]
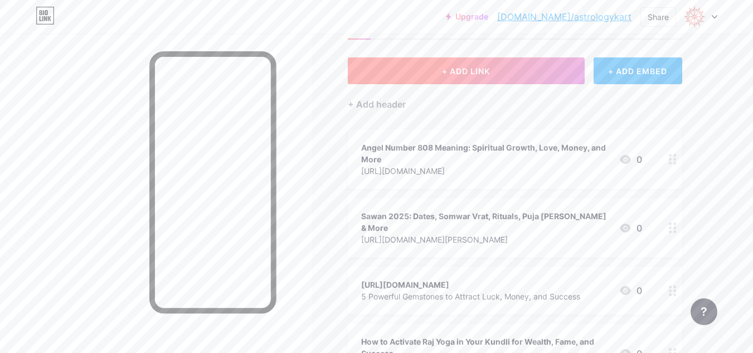
click at [437, 69] on button "+ ADD LINK" at bounding box center [466, 70] width 237 height 27
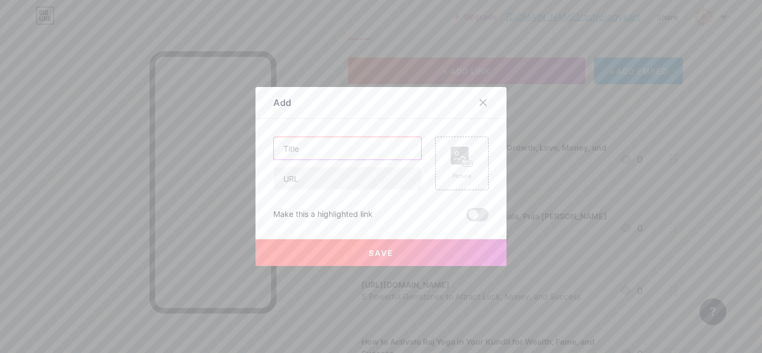
click at [318, 155] on input "text" at bounding box center [347, 148] width 147 height 22
paste input "10 Vastu Remedies to Attract Wealth and Financial Stability"
type input "10 Vastu Remedies to Attract Wealth and Financial Stability"
click at [330, 182] on input "text" at bounding box center [347, 178] width 147 height 22
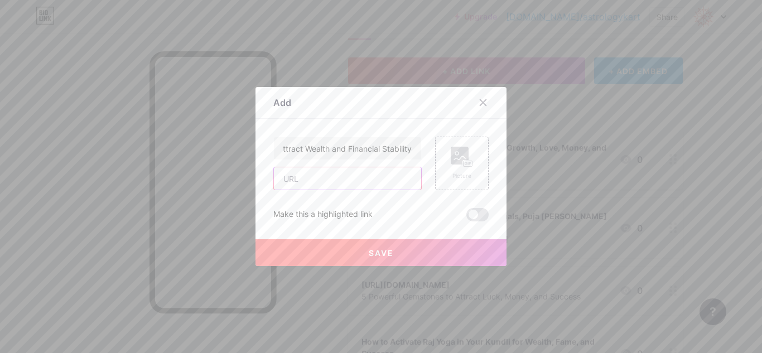
scroll to position [0, 0]
paste input "[URL][DOMAIN_NAME]"
type input "[URL][DOMAIN_NAME]"
click at [369, 249] on span "Save" at bounding box center [381, 252] width 25 height 9
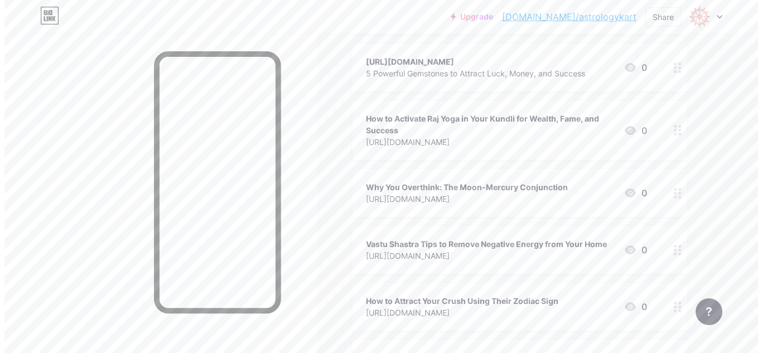
scroll to position [0, 0]
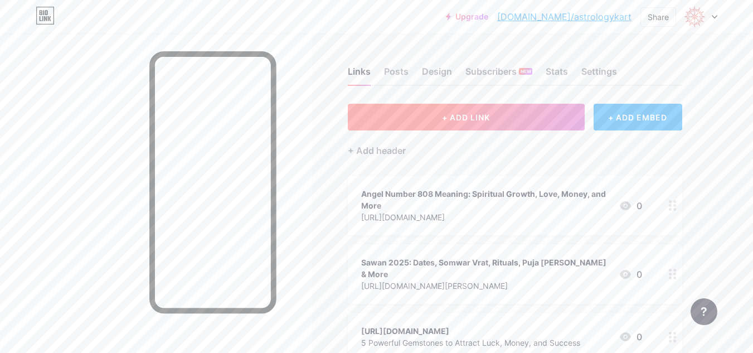
click at [418, 116] on button "+ ADD LINK" at bounding box center [466, 117] width 237 height 27
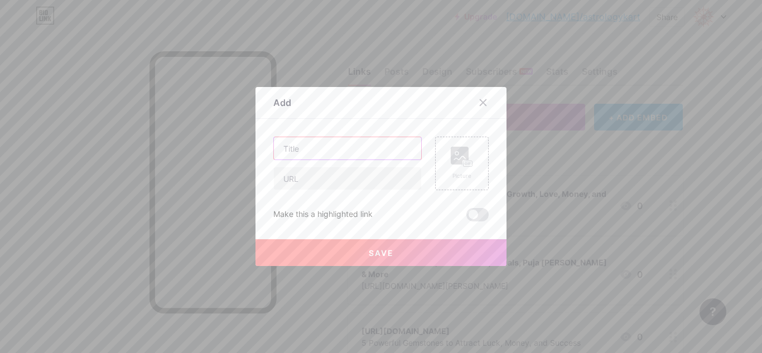
click at [352, 149] on input "text" at bounding box center [347, 148] width 147 height 22
paste input "Design Your Dream Home by [PERSON_NAME] and Zodiac Signs"
type input "Design Your Dream Home by [PERSON_NAME] and Zodiac Signs"
click at [332, 176] on input "text" at bounding box center [347, 178] width 147 height 22
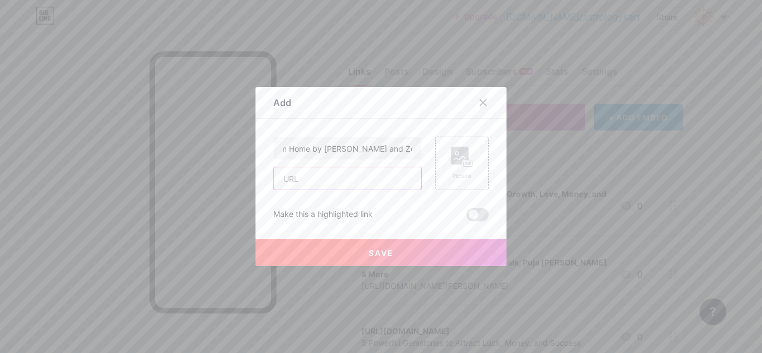
scroll to position [0, 0]
paste input "[URL][DOMAIN_NAME]"
type input "[URL][DOMAIN_NAME]"
click at [400, 253] on button "Save" at bounding box center [380, 252] width 251 height 27
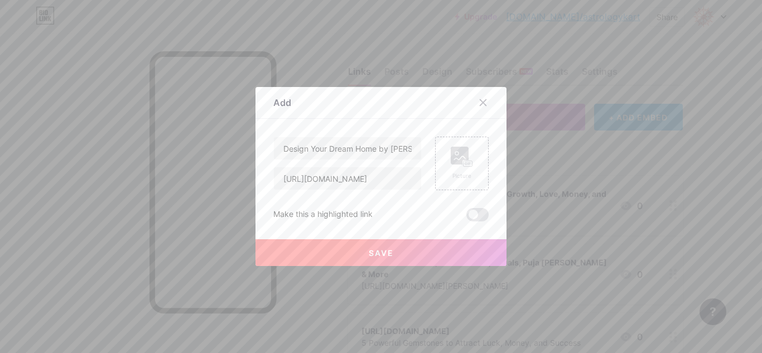
scroll to position [0, 0]
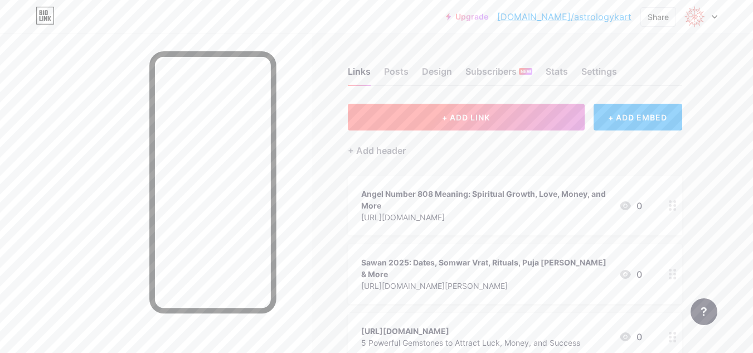
click at [532, 122] on button "+ ADD LINK" at bounding box center [466, 117] width 237 height 27
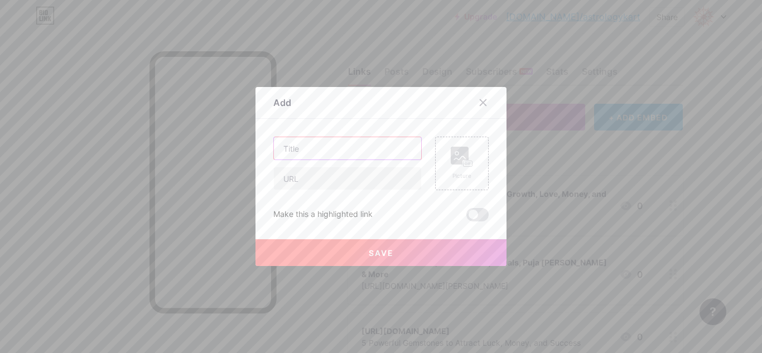
click at [311, 151] on input "text" at bounding box center [347, 148] width 147 height 22
paste input "Nag Panchami 2025: Date, [PERSON_NAME] and Significance"
type input "Nag Panchami 2025: Date, [PERSON_NAME] and Significance"
click at [312, 174] on input "text" at bounding box center [347, 178] width 147 height 22
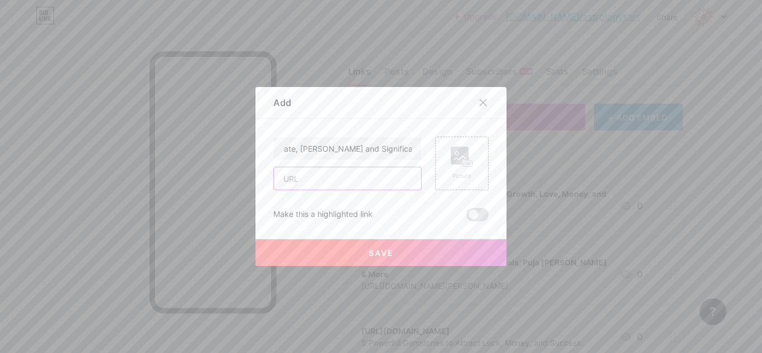
scroll to position [0, 0]
paste input "[URL][DOMAIN_NAME]"
type input "[URL][DOMAIN_NAME]"
click at [369, 248] on span "Save" at bounding box center [381, 252] width 25 height 9
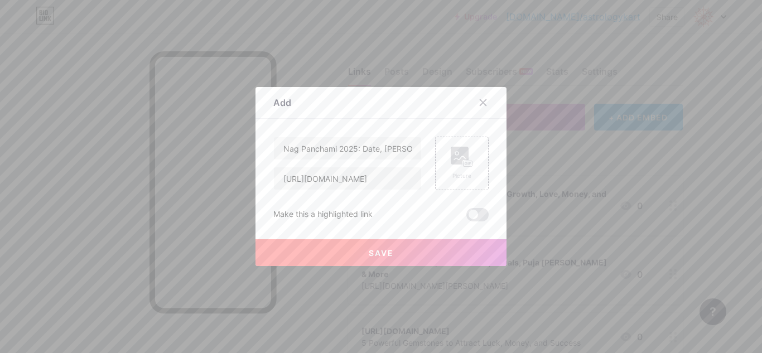
scroll to position [0, 0]
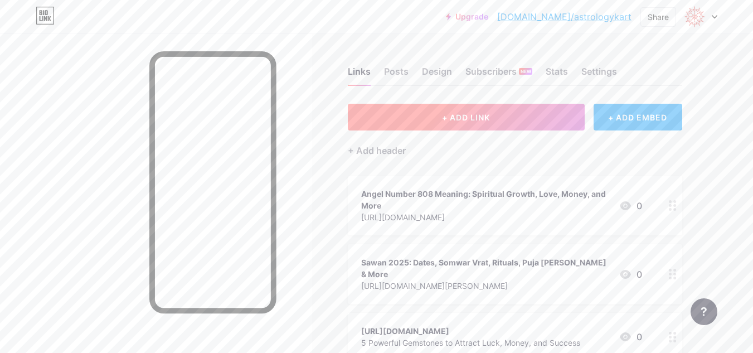
click at [443, 119] on span "+ ADD LINK" at bounding box center [466, 117] width 48 height 9
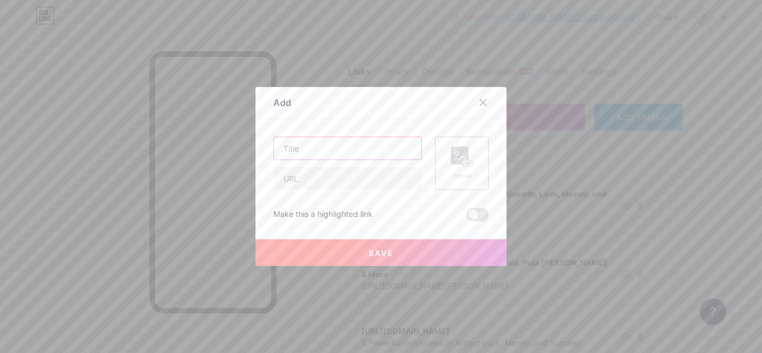
click at [307, 142] on input "text" at bounding box center [347, 148] width 147 height 22
paste input "[DATE]: When is [PERSON_NAME]? Rituals and Significance"
type input "[DATE]: When is [PERSON_NAME]? Rituals and Significance"
click at [328, 174] on input "text" at bounding box center [347, 178] width 147 height 22
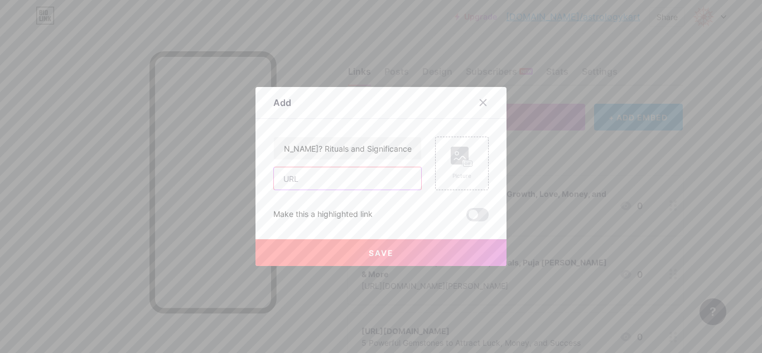
scroll to position [0, 0]
paste input "[URL][DOMAIN_NAME]"
type input "[URL][DOMAIN_NAME]"
click at [357, 250] on button "Save" at bounding box center [380, 252] width 251 height 27
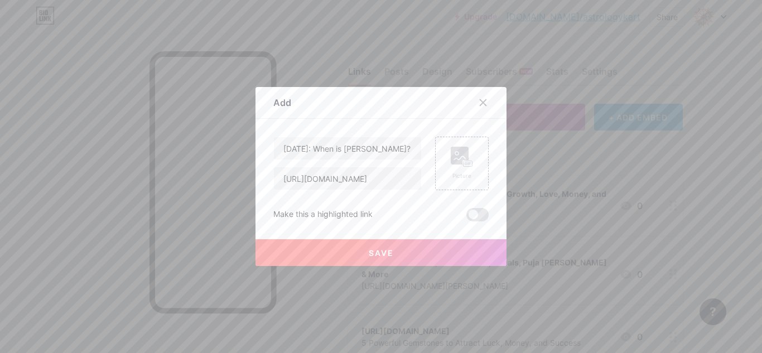
scroll to position [0, 0]
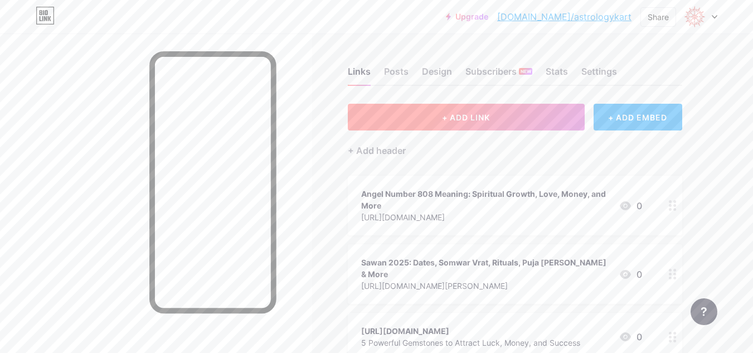
click at [420, 111] on button "+ ADD LINK" at bounding box center [466, 117] width 237 height 27
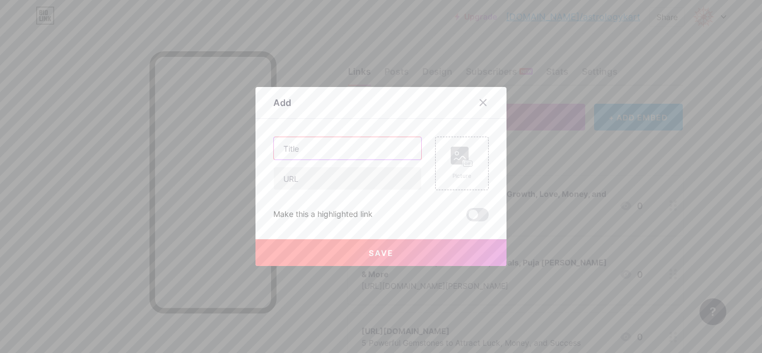
click at [314, 147] on input "text" at bounding box center [347, 148] width 147 height 22
paste input "[PERSON_NAME][DATE]: Date, Puja Time & Significance"
type input "[PERSON_NAME][DATE]: Date, Puja Time & Significance"
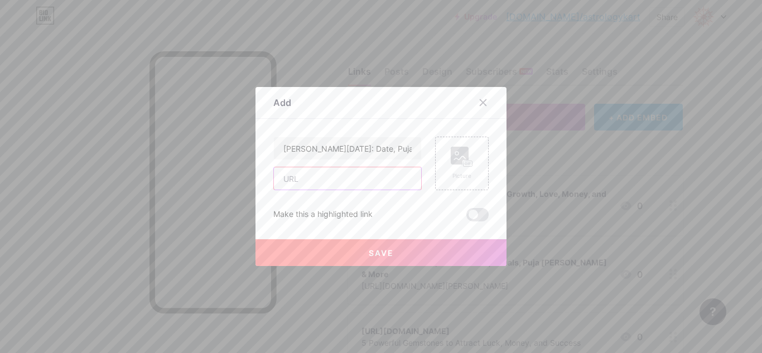
click at [303, 187] on input "text" at bounding box center [347, 178] width 147 height 22
paste input "[URL][DOMAIN_NAME]"
type input "[URL][DOMAIN_NAME]"
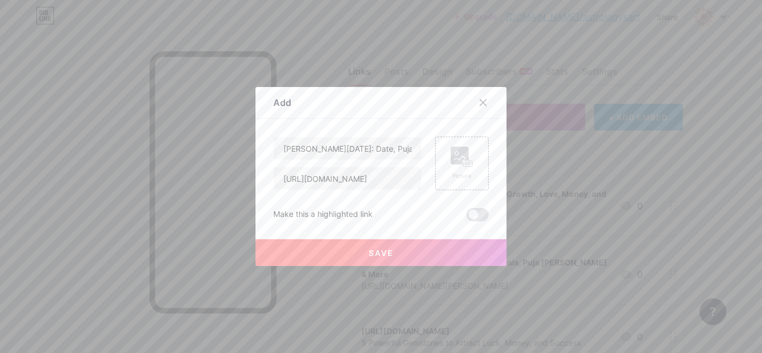
click at [371, 264] on button "Save" at bounding box center [380, 252] width 251 height 27
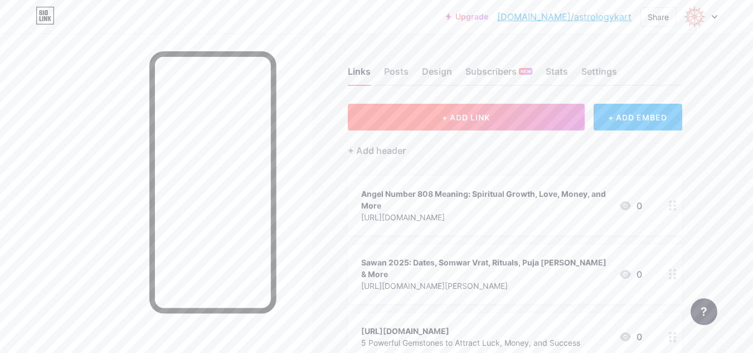
click at [432, 122] on button "+ ADD LINK" at bounding box center [466, 117] width 237 height 27
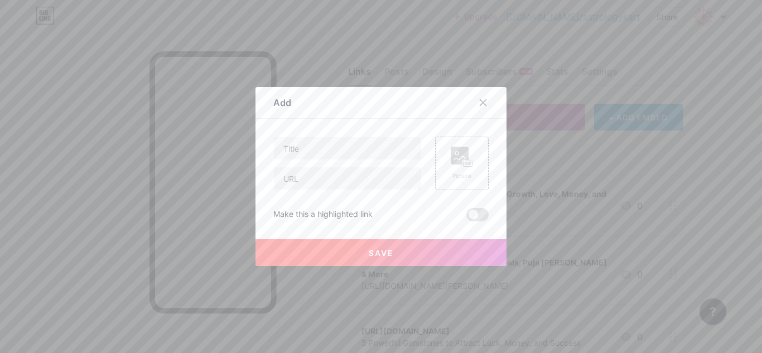
click at [340, 165] on div at bounding box center [347, 164] width 148 height 54
click at [352, 153] on input "text" at bounding box center [347, 148] width 147 height 22
paste input "Friendship Day 2025: Zodiac Signs and Astrology Messages"
type input "Friendship Day 2025: Zodiac Signs and Astrology Messages"
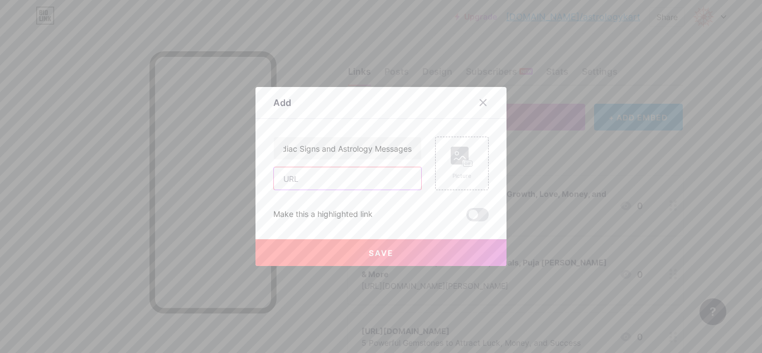
click at [321, 170] on input "text" at bounding box center [347, 178] width 147 height 22
paste input "[URL][DOMAIN_NAME]"
type input "[URL][DOMAIN_NAME]"
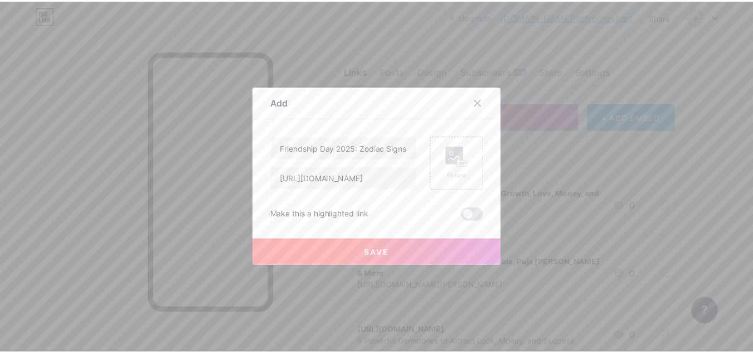
scroll to position [0, 0]
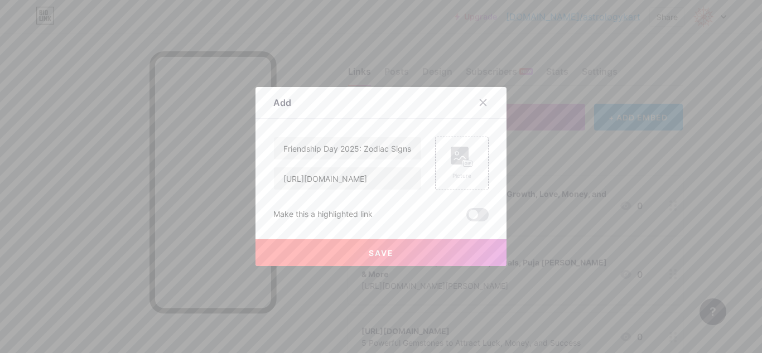
click at [401, 250] on button "Save" at bounding box center [380, 252] width 251 height 27
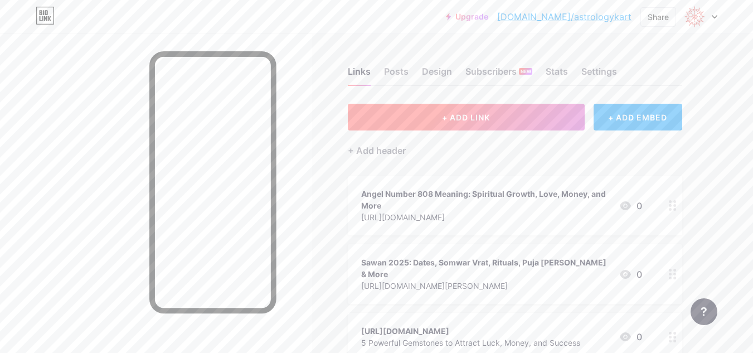
click at [424, 119] on button "+ ADD LINK" at bounding box center [466, 117] width 237 height 27
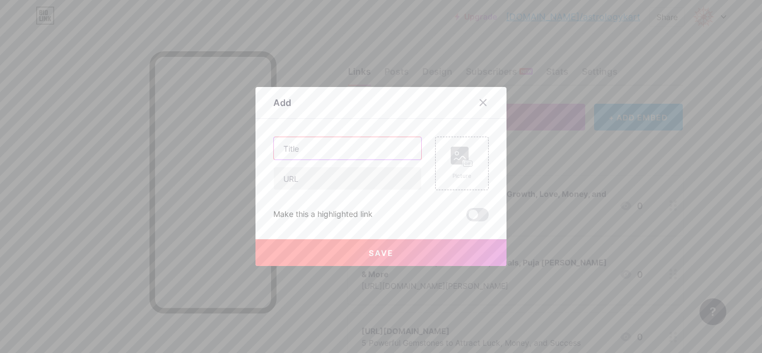
click at [321, 148] on input "text" at bounding box center [347, 148] width 147 height 22
paste input "Which Rudraksha is Best for Money, Health, Success, and Studies?"
type input "Which Rudraksha is Best for Money, Health, Success, and Studies?"
click at [306, 180] on input "text" at bounding box center [347, 178] width 147 height 22
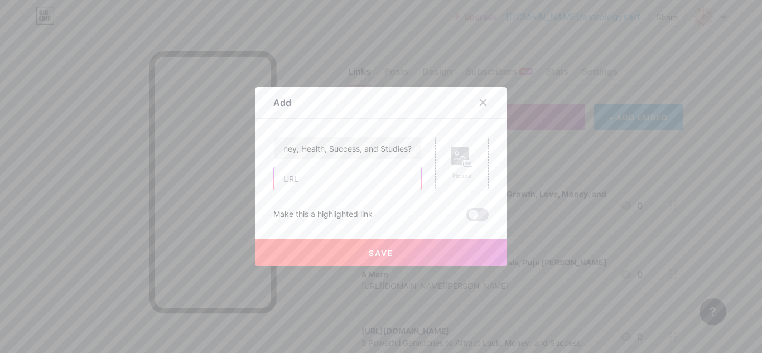
scroll to position [0, 0]
paste input "[URL][DOMAIN_NAME]"
type input "[URL][DOMAIN_NAME]"
click at [370, 250] on span "Save" at bounding box center [381, 252] width 25 height 9
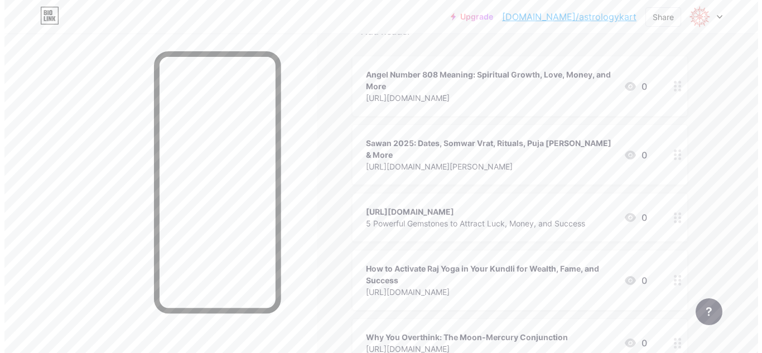
scroll to position [0, 0]
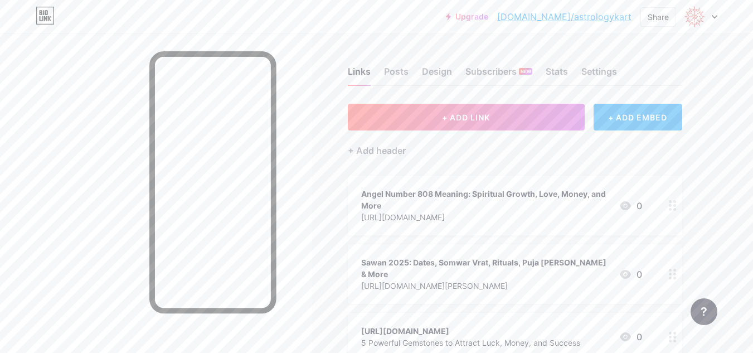
click at [467, 134] on div "+ Add header" at bounding box center [515, 143] width 334 height 27
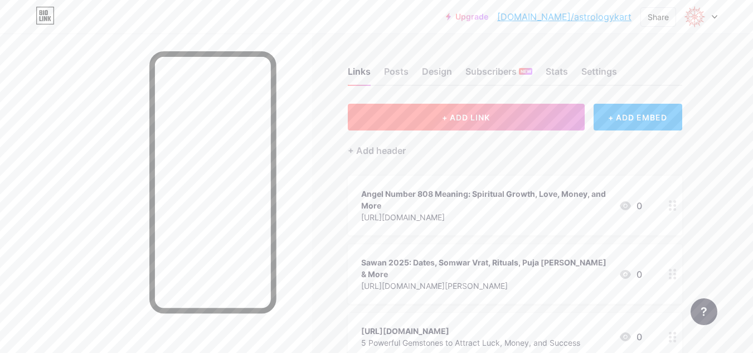
click at [468, 124] on button "+ ADD LINK" at bounding box center [466, 117] width 237 height 27
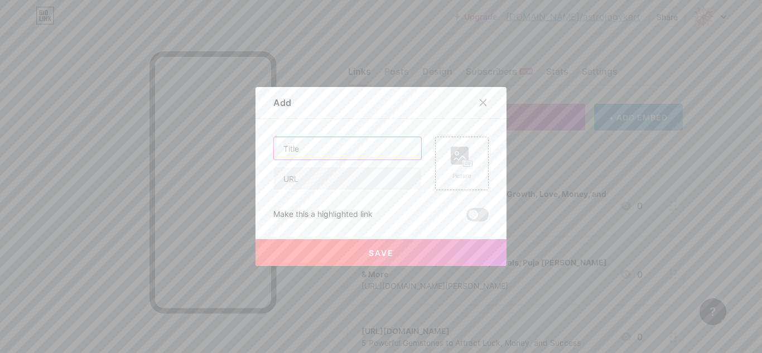
click at [317, 145] on input "text" at bounding box center [347, 148] width 147 height 22
paste input "[DEMOGRAPHIC_DATA] Festivals in [DATE]: Dates, Rituals & Significance"
type input "[DEMOGRAPHIC_DATA] Festivals in [DATE]: Dates, Rituals & Significance"
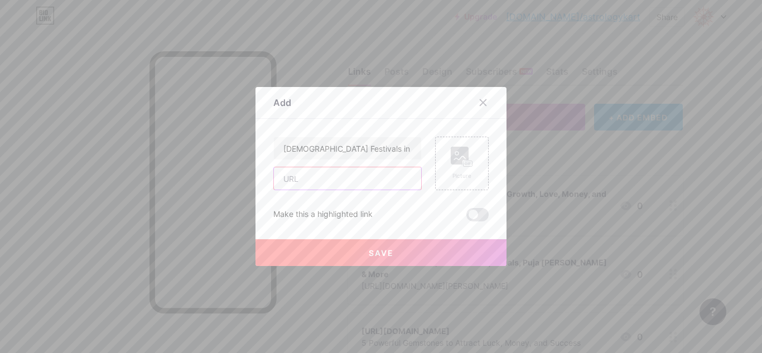
click at [331, 172] on input "text" at bounding box center [347, 178] width 147 height 22
paste input "[URL][DOMAIN_NAME]"
type input "[URL][DOMAIN_NAME]"
click at [366, 246] on button "Save" at bounding box center [380, 252] width 251 height 27
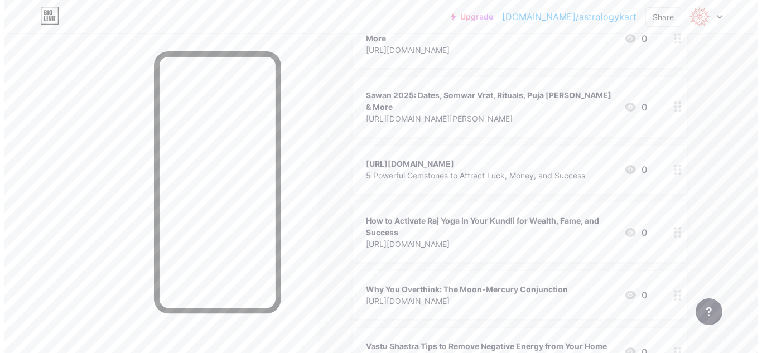
scroll to position [0, 0]
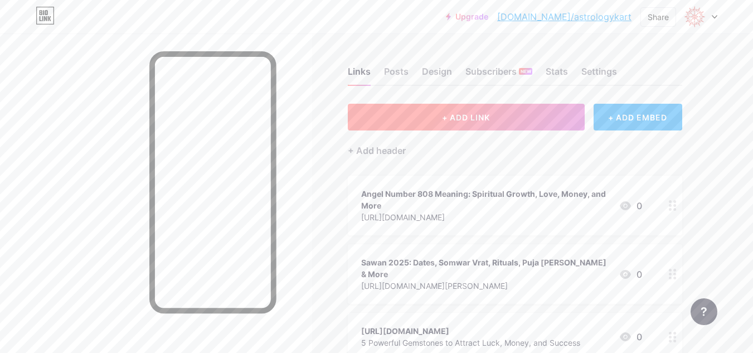
click at [474, 113] on span "+ ADD LINK" at bounding box center [466, 117] width 48 height 9
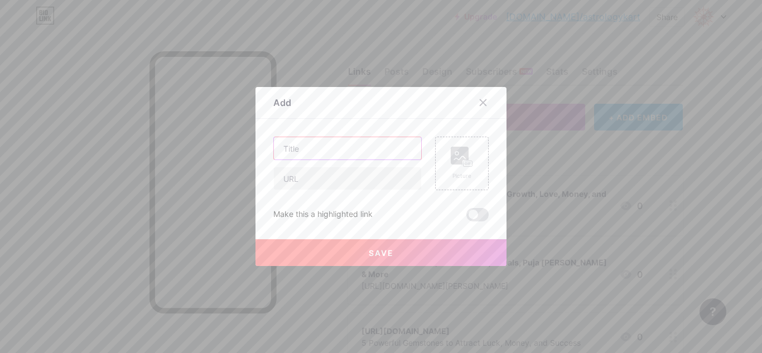
click at [338, 139] on input "text" at bounding box center [347, 148] width 147 height 22
paste input "Left Eye Blinking for [DEMOGRAPHIC_DATA] Meaning in Astrology"
type input "Left Eye Blinking for [DEMOGRAPHIC_DATA] Meaning in Astrology"
click at [319, 167] on div at bounding box center [347, 178] width 148 height 23
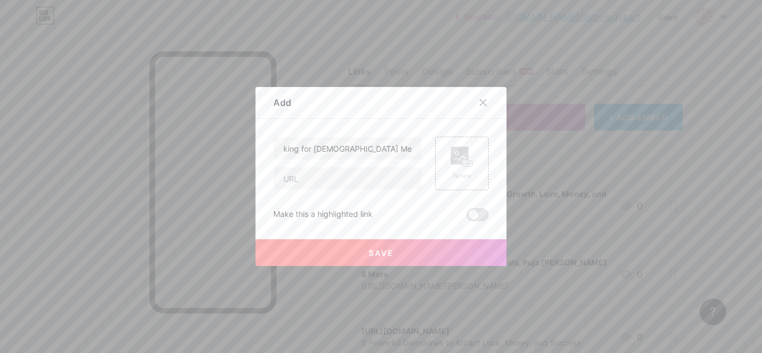
scroll to position [0, 0]
click at [318, 176] on input "text" at bounding box center [347, 178] width 147 height 22
paste input "[URL][DOMAIN_NAME][DEMOGRAPHIC_DATA]"
type input "[URL][DOMAIN_NAME][DEMOGRAPHIC_DATA]"
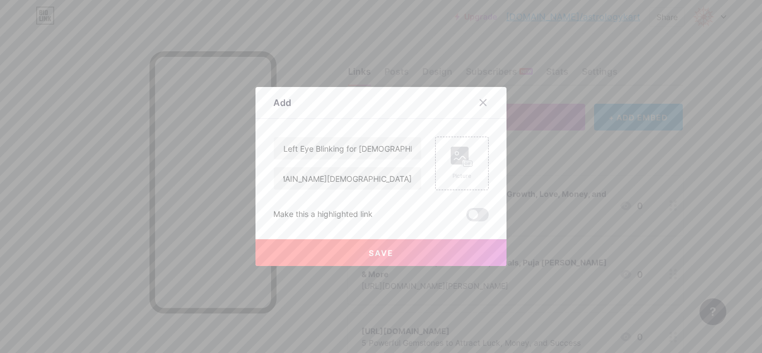
click at [376, 248] on span "Save" at bounding box center [381, 252] width 25 height 9
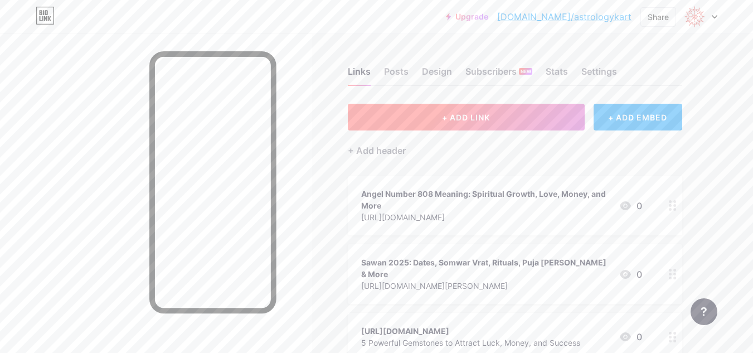
click at [443, 121] on span "+ ADD LINK" at bounding box center [466, 117] width 48 height 9
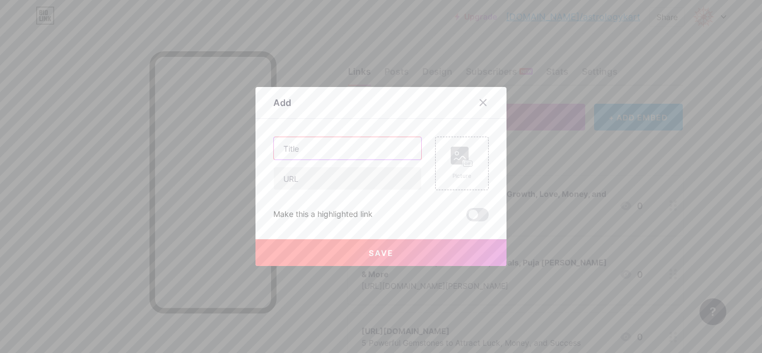
click at [320, 151] on input "text" at bounding box center [347, 148] width 147 height 22
paste input "Left Eye Blinking for [DEMOGRAPHIC_DATA] Meaning in Astrology"
type input "Left Eye Blinking for [DEMOGRAPHIC_DATA] Meaning in Astrology"
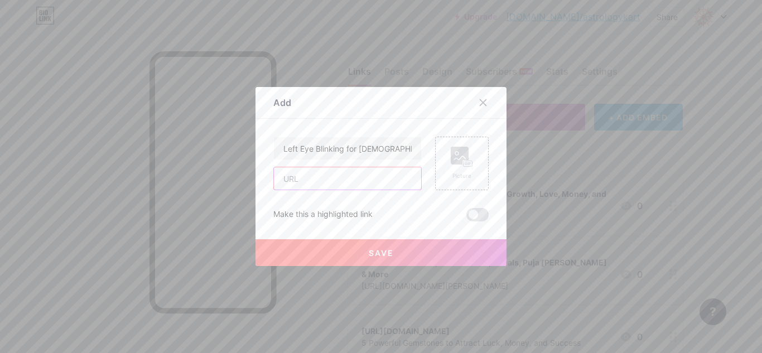
click at [323, 181] on input "text" at bounding box center [347, 178] width 147 height 22
paste input "[URL][DOMAIN_NAME][DEMOGRAPHIC_DATA]"
type input "[URL][DOMAIN_NAME][DEMOGRAPHIC_DATA]"
click at [382, 243] on button "Save" at bounding box center [380, 252] width 251 height 27
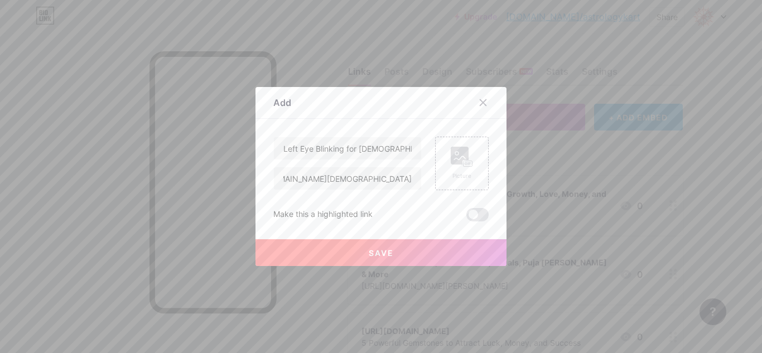
scroll to position [0, 0]
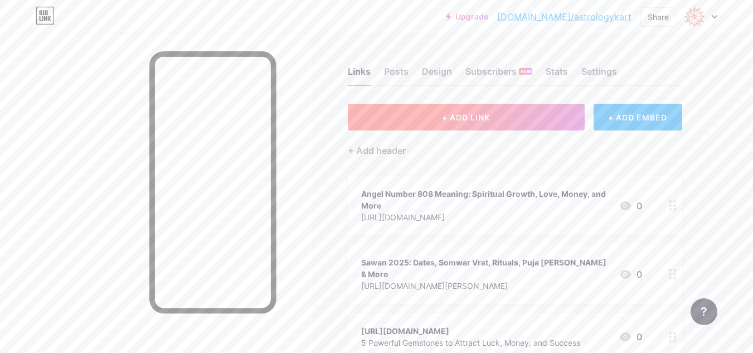
click at [501, 119] on button "+ ADD LINK" at bounding box center [466, 117] width 237 height 27
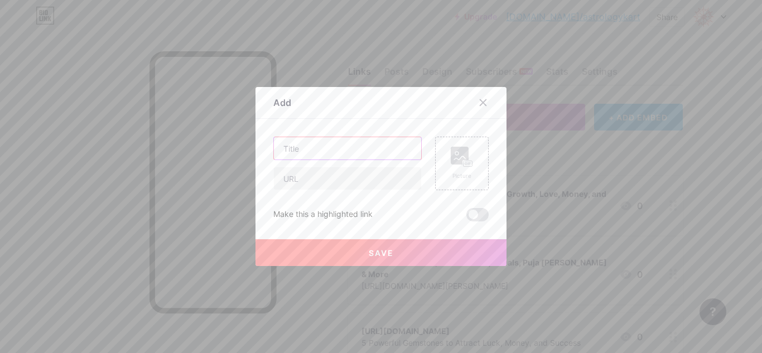
click at [316, 145] on input "text" at bounding box center [347, 148] width 147 height 22
paste input "Right Eye Blinking for [DEMOGRAPHIC_DATA] Meaning in Astrology"
type input "Right Eye Blinking for [DEMOGRAPHIC_DATA] Meaning in Astrology"
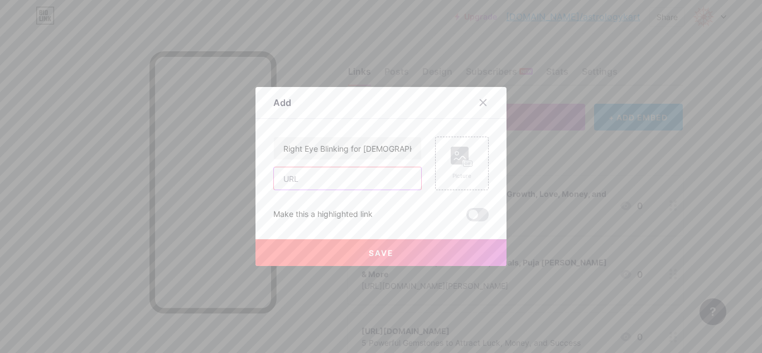
click at [297, 181] on input "text" at bounding box center [347, 178] width 147 height 22
paste input "[URL][DOMAIN_NAME][DEMOGRAPHIC_DATA]"
type input "[URL][DOMAIN_NAME][DEMOGRAPHIC_DATA]"
click at [369, 253] on span "Save" at bounding box center [381, 252] width 25 height 9
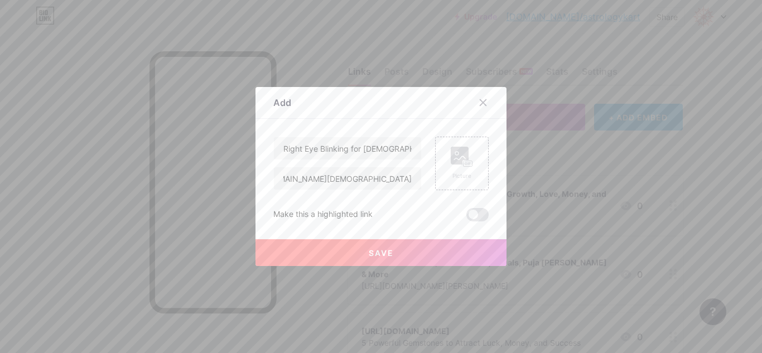
scroll to position [0, 0]
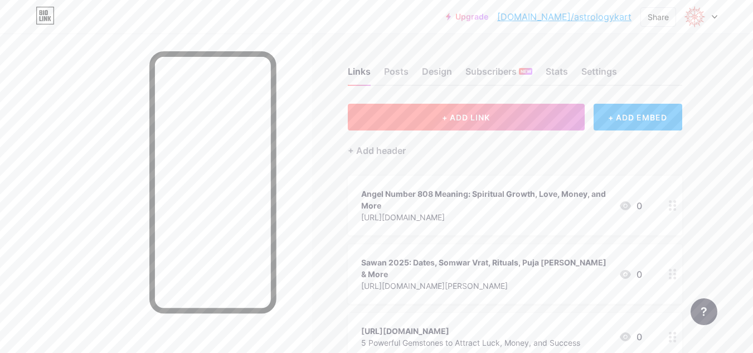
click at [486, 108] on button "+ ADD LINK" at bounding box center [466, 117] width 237 height 27
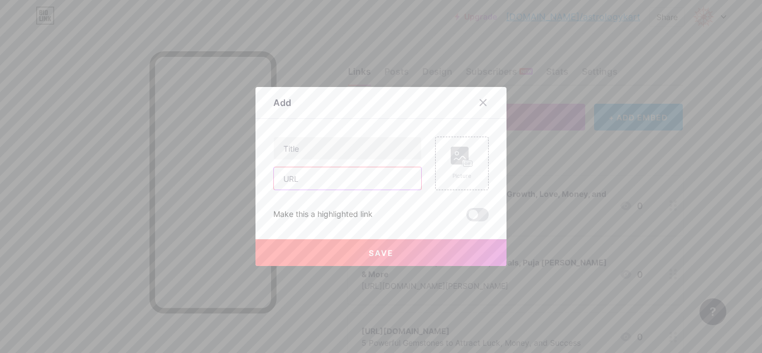
click at [331, 186] on input "text" at bounding box center [347, 178] width 147 height 22
paste input "[URL][DOMAIN_NAME][DEMOGRAPHIC_DATA]"
type input "[URL][DOMAIN_NAME][DEMOGRAPHIC_DATA]"
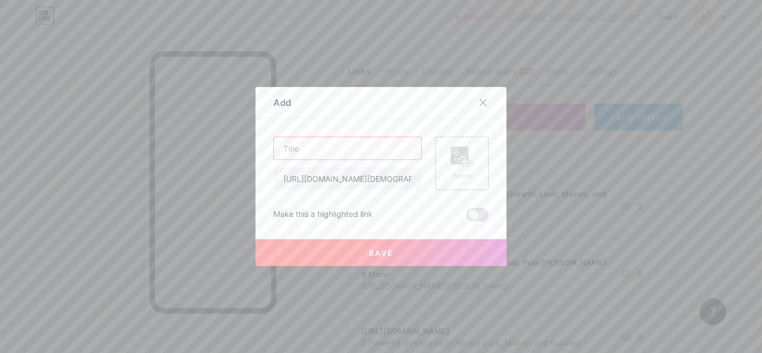
click at [332, 146] on input "text" at bounding box center [347, 148] width 147 height 22
paste input "Right Eye Blinking for [DEMOGRAPHIC_DATA] Meaning in Astrology"
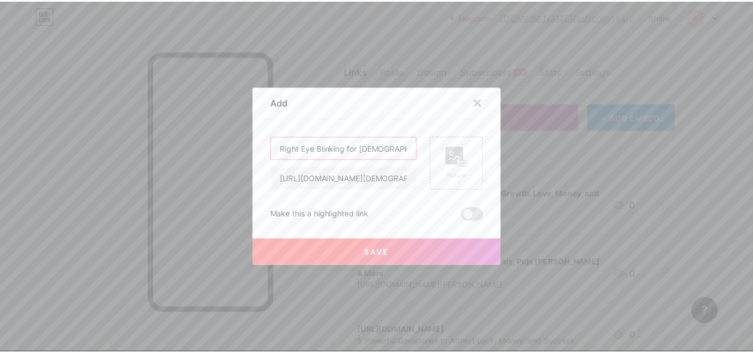
scroll to position [0, 50]
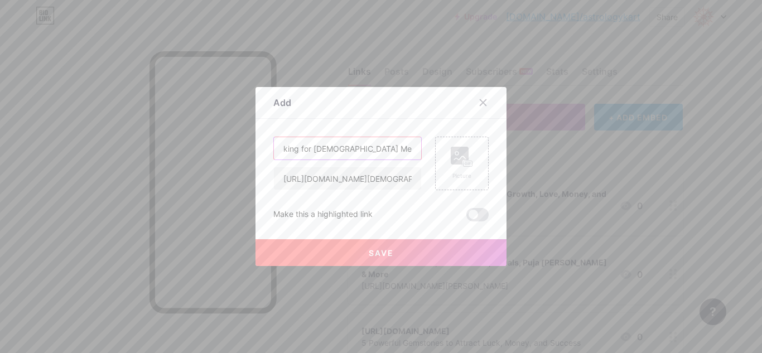
type input "Right Eye Blinking for [DEMOGRAPHIC_DATA] Meaning in Astrology"
click at [359, 269] on div at bounding box center [381, 176] width 762 height 353
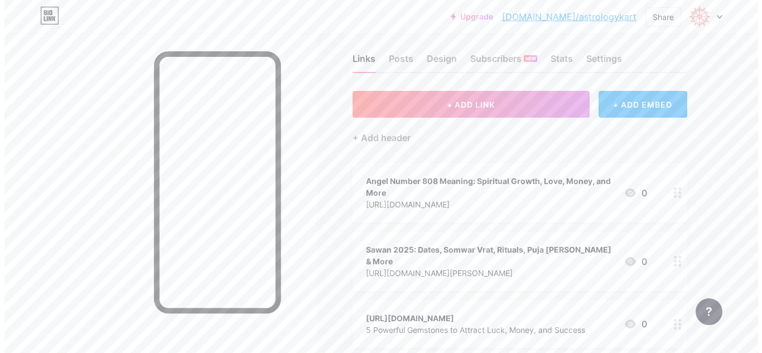
scroll to position [0, 0]
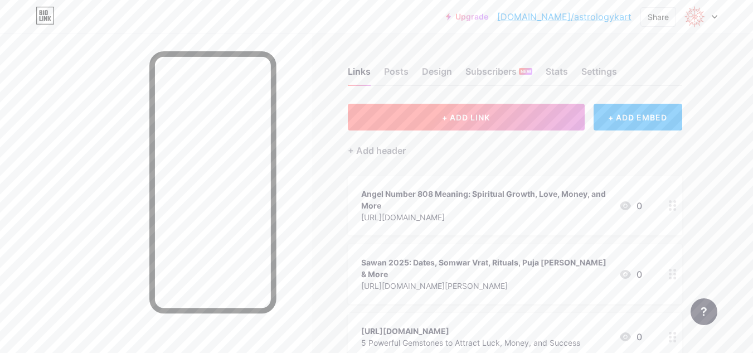
click at [483, 120] on span "+ ADD LINK" at bounding box center [466, 117] width 48 height 9
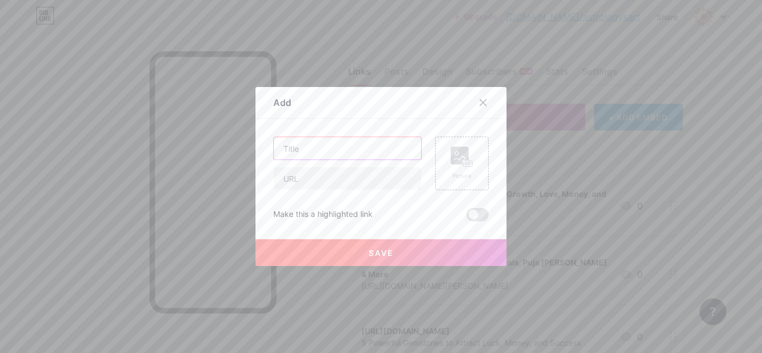
click at [317, 146] on input "text" at bounding box center [347, 148] width 147 height 22
paste input "Right Eye Blinking for [DEMOGRAPHIC_DATA] Meaning in Astrology"
type input "Right Eye Blinking for [DEMOGRAPHIC_DATA] Meaning in Astrology"
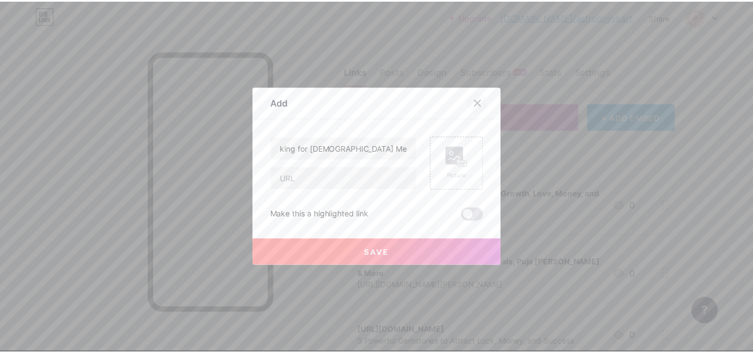
scroll to position [0, 0]
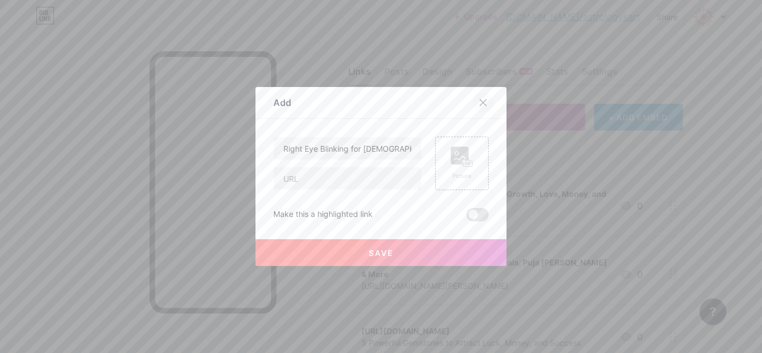
click at [480, 104] on icon at bounding box center [483, 103] width 6 height 6
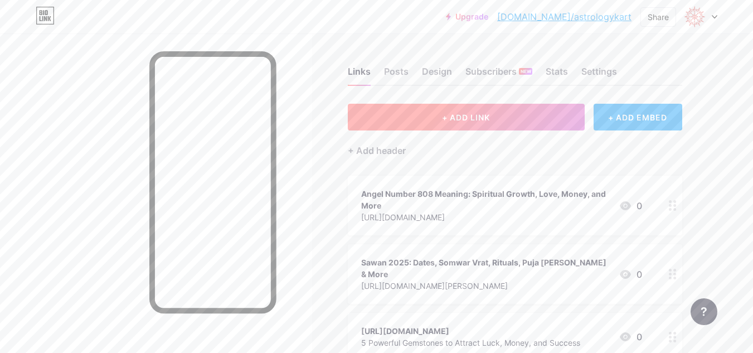
click at [462, 118] on span "+ ADD LINK" at bounding box center [466, 117] width 48 height 9
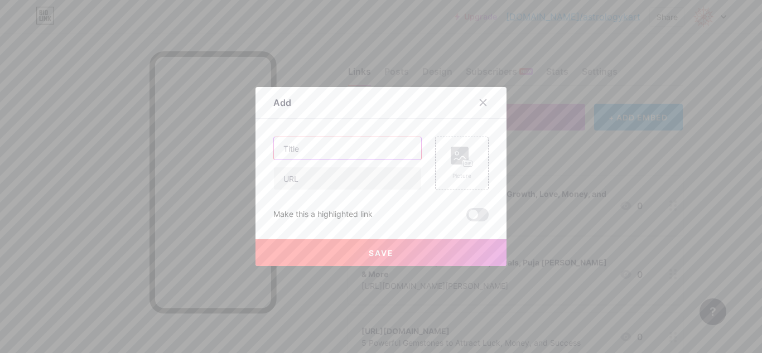
click at [365, 147] on input "text" at bounding box center [347, 148] width 147 height 22
paste input "Right Eye Blinking for [DEMOGRAPHIC_DATA] Meaning in Astrology"
type input "Right Eye Blinking for [DEMOGRAPHIC_DATA] Meaning in Astrology"
click at [323, 178] on input "text" at bounding box center [347, 178] width 147 height 22
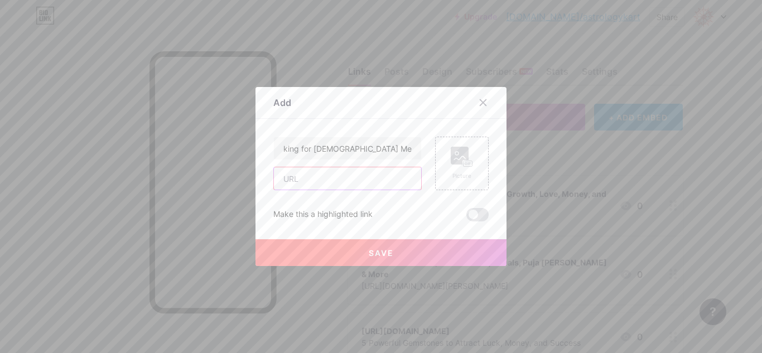
scroll to position [0, 0]
paste input "[URL][DOMAIN_NAME][DEMOGRAPHIC_DATA]"
type input "[URL][DOMAIN_NAME][DEMOGRAPHIC_DATA]"
click at [372, 253] on span "Save" at bounding box center [381, 252] width 25 height 9
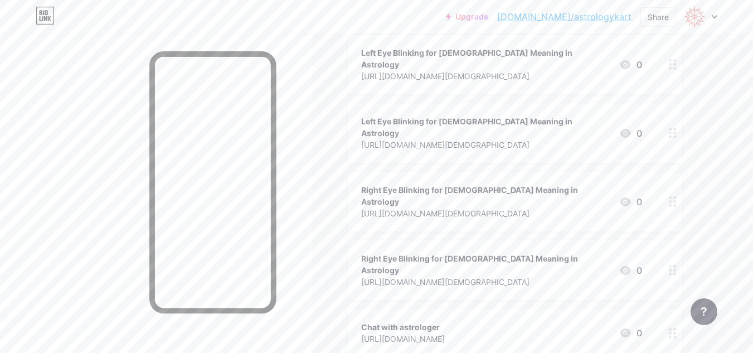
scroll to position [1171, 0]
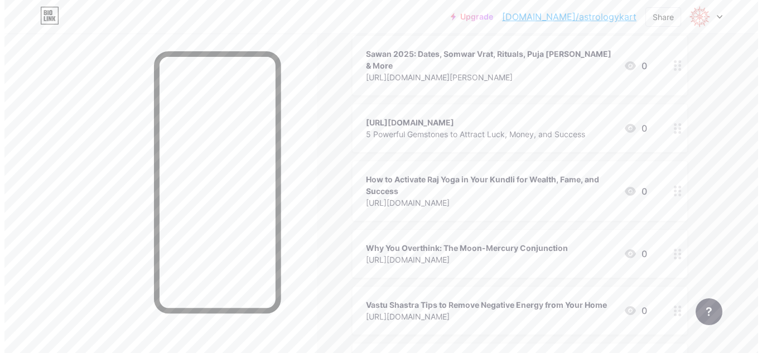
scroll to position [0, 0]
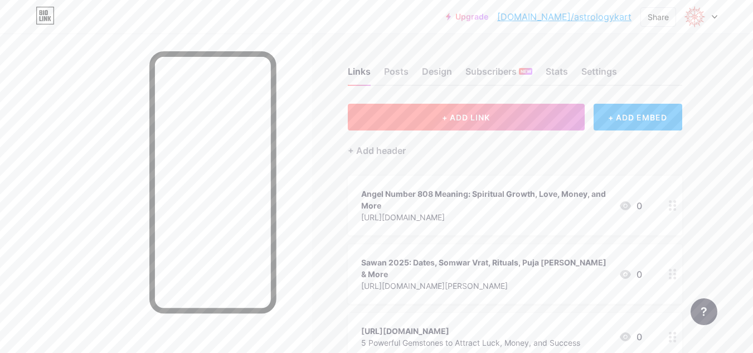
click at [469, 118] on span "+ ADD LINK" at bounding box center [466, 117] width 48 height 9
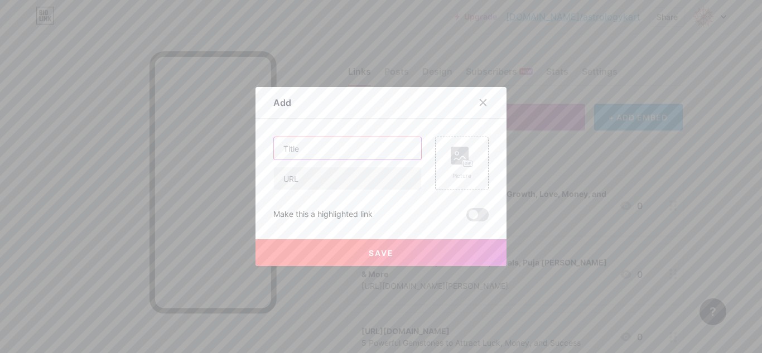
click at [331, 145] on input "text" at bounding box center [347, 148] width 147 height 22
paste input "Fish Aquarium Vastu Tips: Attract Wealth and Positive Energy"
type input "Fish Aquarium Vastu Tips: Attract Wealth and Positive Energy"
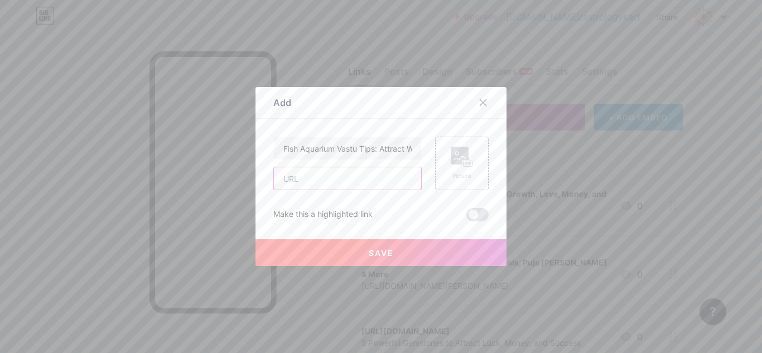
click at [325, 175] on input "text" at bounding box center [347, 178] width 147 height 22
paste input "[URL][DOMAIN_NAME]"
type input "[URL][DOMAIN_NAME]"
click at [355, 111] on div "Add" at bounding box center [380, 106] width 251 height 26
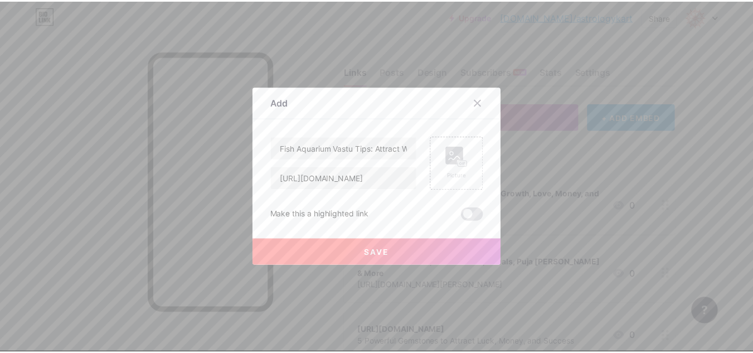
scroll to position [0, 0]
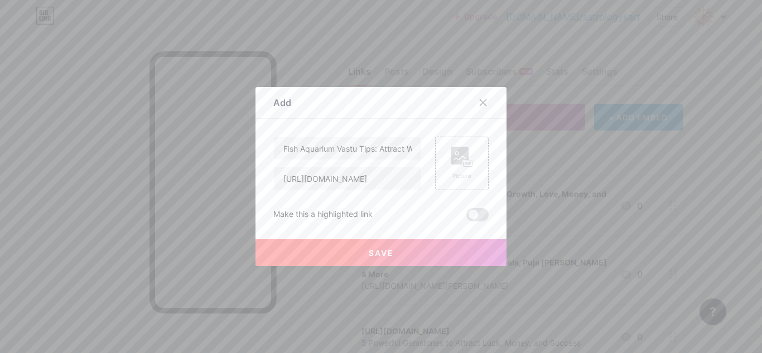
click at [380, 252] on span "Save" at bounding box center [381, 252] width 25 height 9
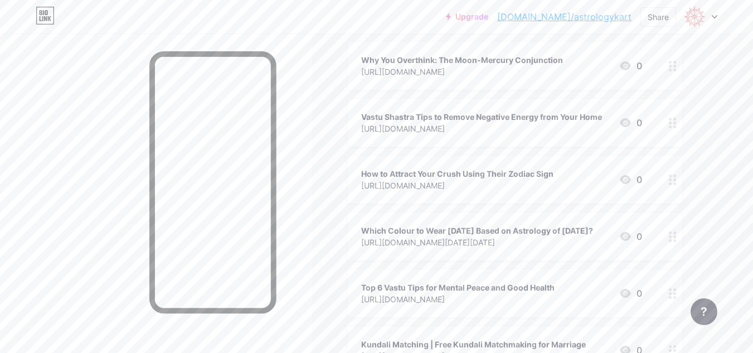
scroll to position [390, 0]
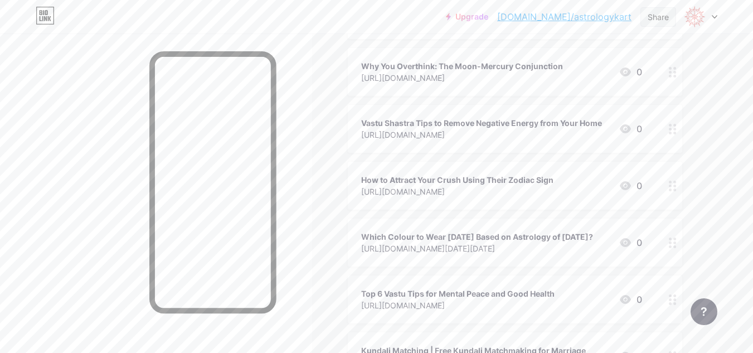
click at [659, 11] on div "Share" at bounding box center [658, 17] width 21 height 12
click at [597, 62] on div "Copy link" at bounding box center [593, 57] width 166 height 27
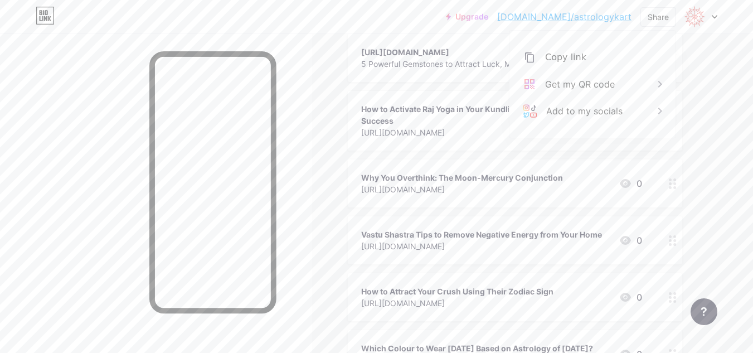
scroll to position [0, 0]
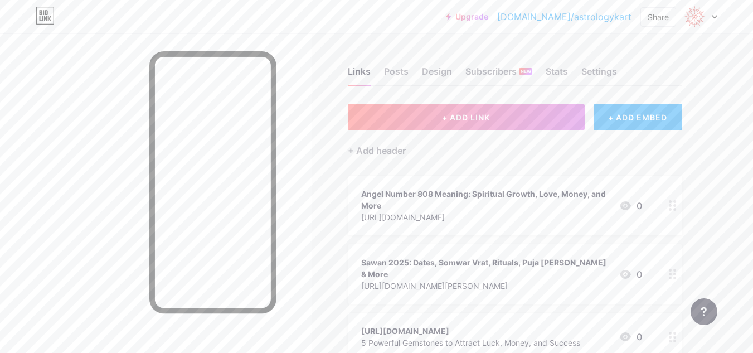
click at [715, 10] on div at bounding box center [701, 17] width 32 height 20
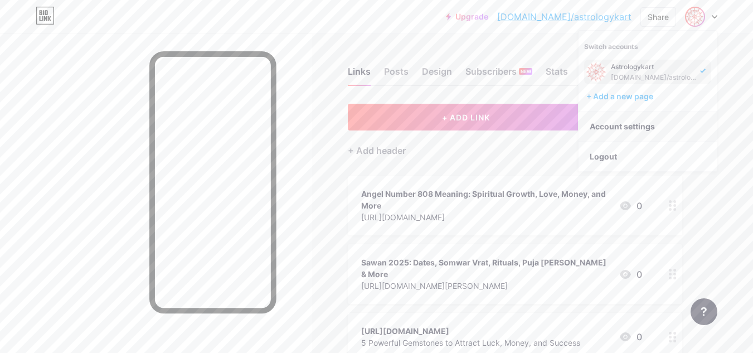
click at [678, 119] on link "Account settings" at bounding box center [648, 126] width 138 height 30
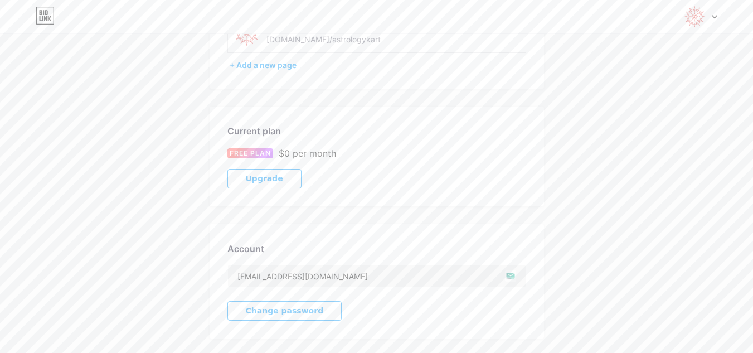
scroll to position [269, 0]
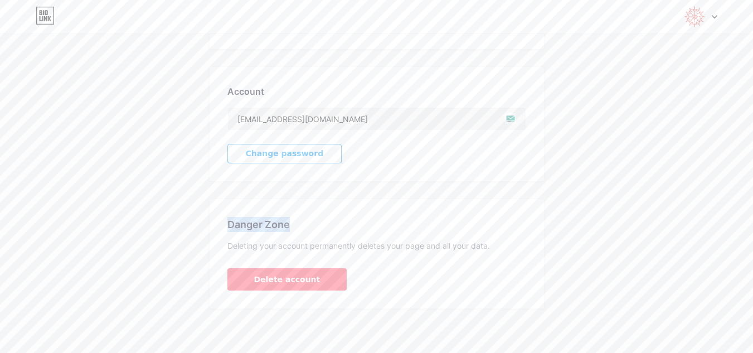
drag, startPoint x: 226, startPoint y: 226, endPoint x: 293, endPoint y: 222, distance: 67.0
click at [293, 222] on div "Danger Zone Deleting your account permanently deletes your page and all your da…" at bounding box center [377, 253] width 334 height 109
click at [107, 241] on div "Account Settings My pages Astrologykart [DOMAIN_NAME]/astrologykart + Add a new…" at bounding box center [376, 46] width 753 height 526
drag, startPoint x: 226, startPoint y: 221, endPoint x: 300, endPoint y: 219, distance: 74.2
click at [300, 219] on div "Danger Zone Deleting your account permanently deletes your page and all your da…" at bounding box center [377, 253] width 334 height 109
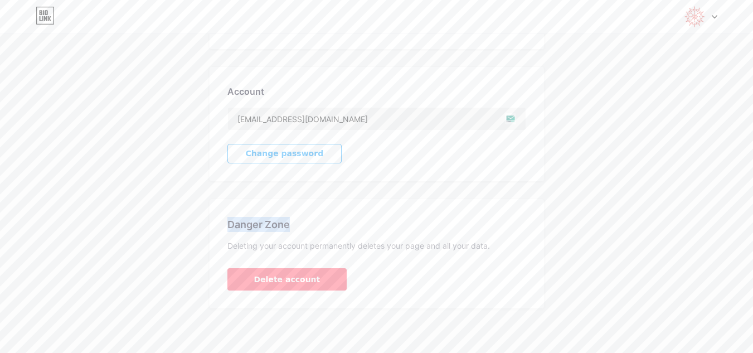
click at [185, 209] on div "Account Settings My pages Astrologykart [DOMAIN_NAME]/astrologykart + Add a new…" at bounding box center [376, 46] width 753 height 526
drag, startPoint x: 227, startPoint y: 247, endPoint x: 532, endPoint y: 242, distance: 305.5
click at [522, 246] on div "Deleting your account permanently deletes your page and all your data." at bounding box center [376, 245] width 299 height 9
click at [606, 199] on div "Account Settings My pages Astrologykart [DOMAIN_NAME]/astrologykart + Add a new…" at bounding box center [376, 46] width 753 height 526
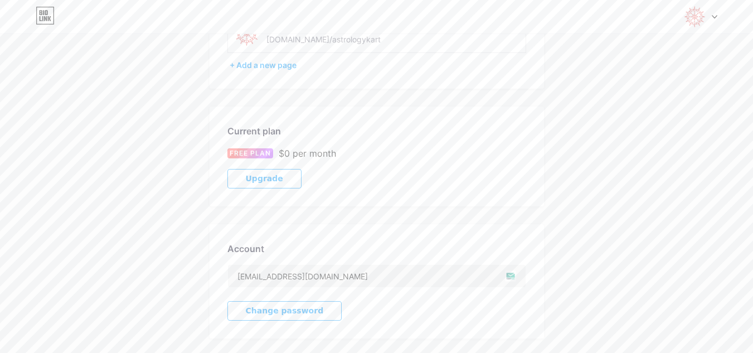
scroll to position [0, 0]
